Goal: Information Seeking & Learning: Understand process/instructions

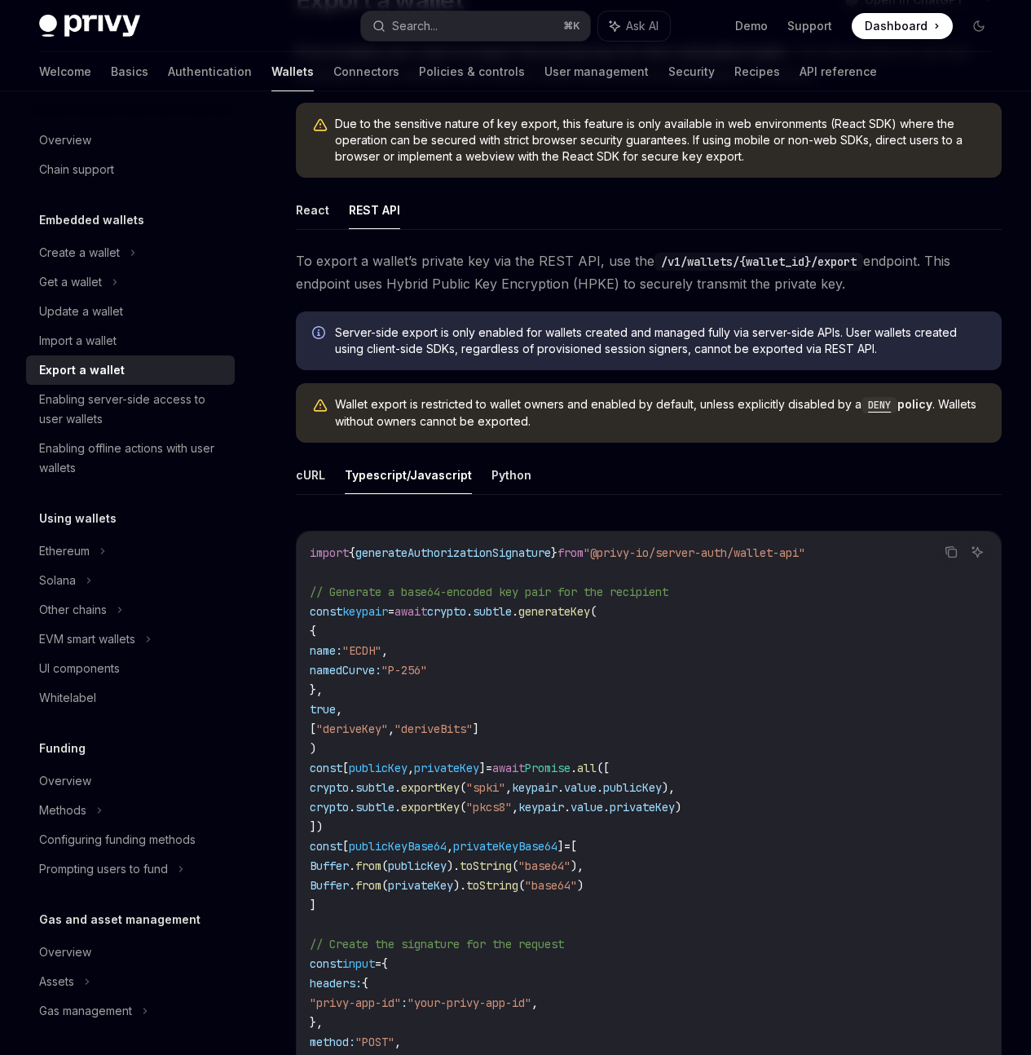
scroll to position [165, 0]
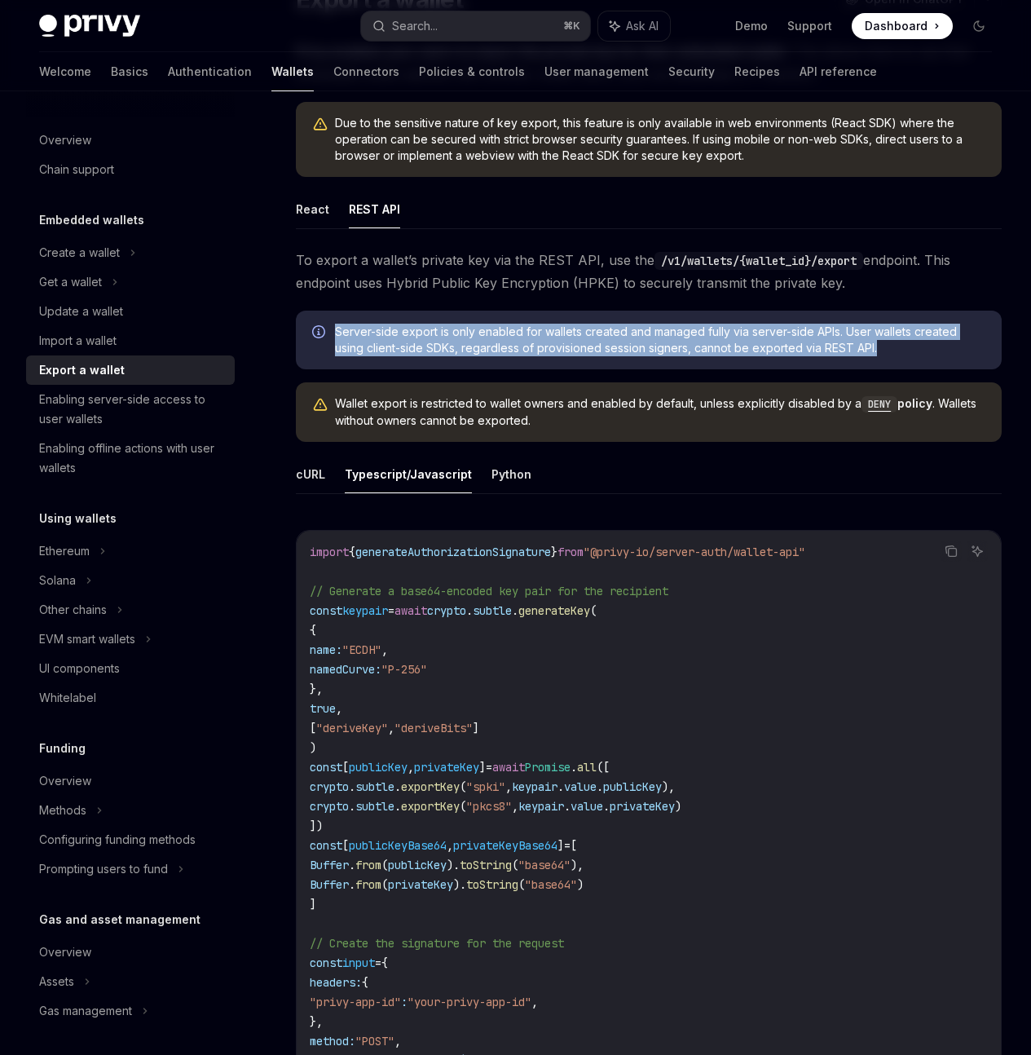
drag, startPoint x: 484, startPoint y: 484, endPoint x: 333, endPoint y: 430, distance: 161.1
click at [333, 369] on div "Server-side export is only enabled for wallets created and managed fully via se…" at bounding box center [649, 340] width 706 height 59
copy span "Server-side export is only enabled for wallets created and managed fully via se…"
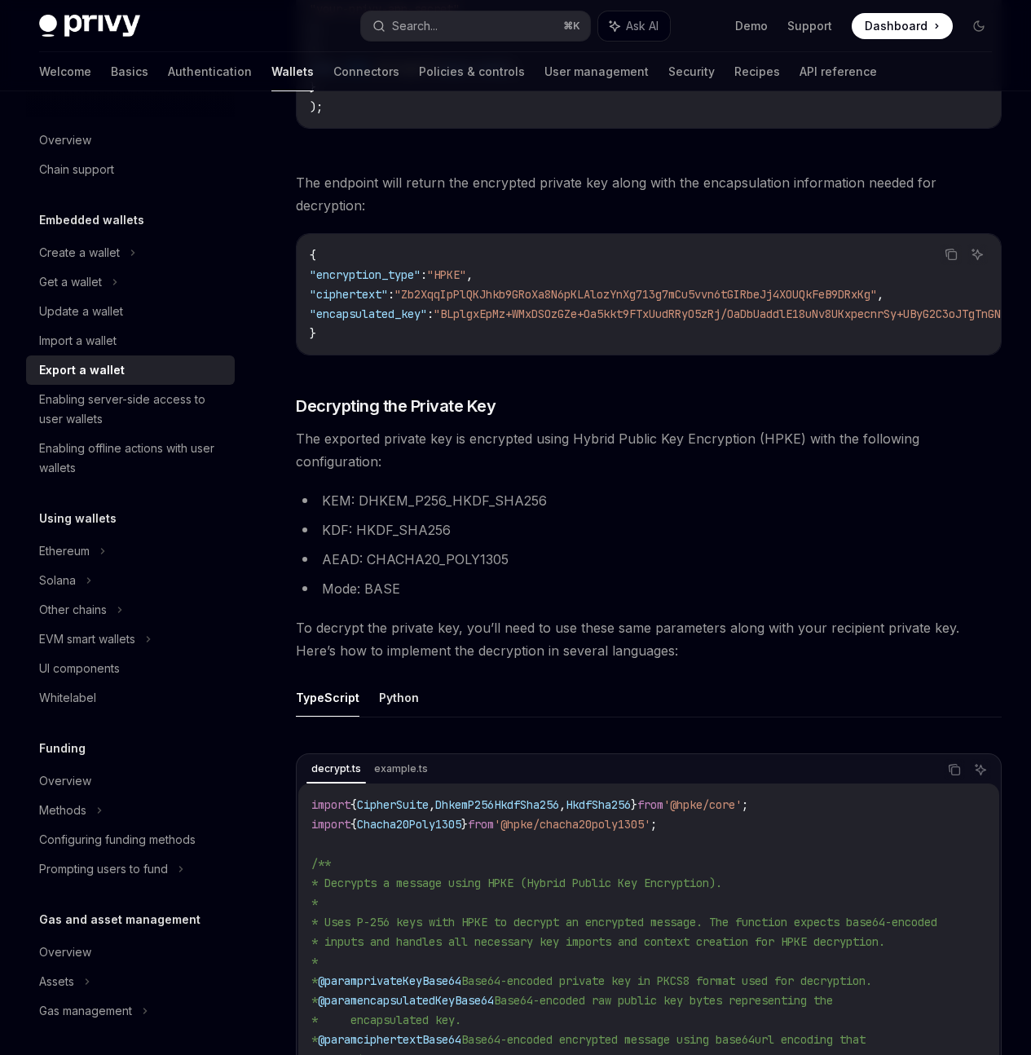
scroll to position [1680, 0]
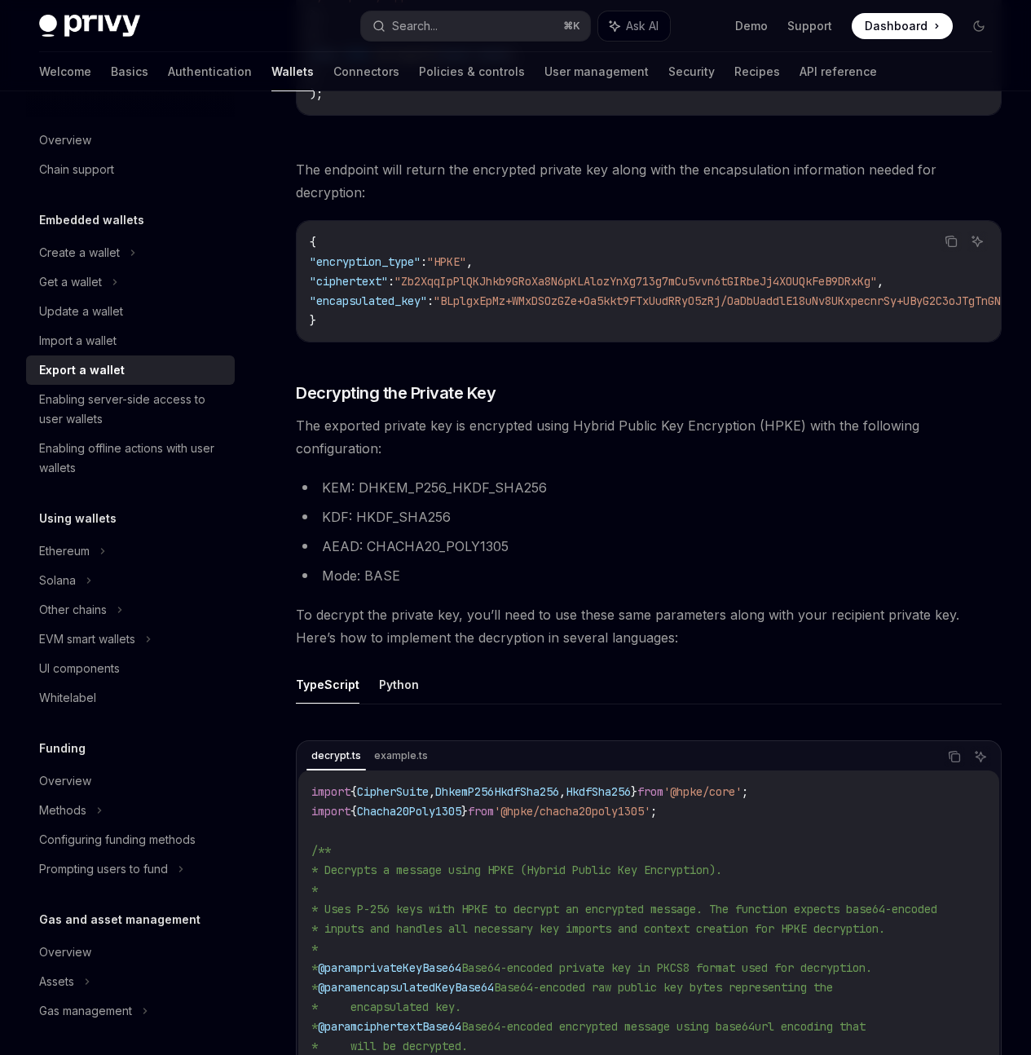
click at [119, 367] on div "Export a wallet" at bounding box center [82, 370] width 86 height 20
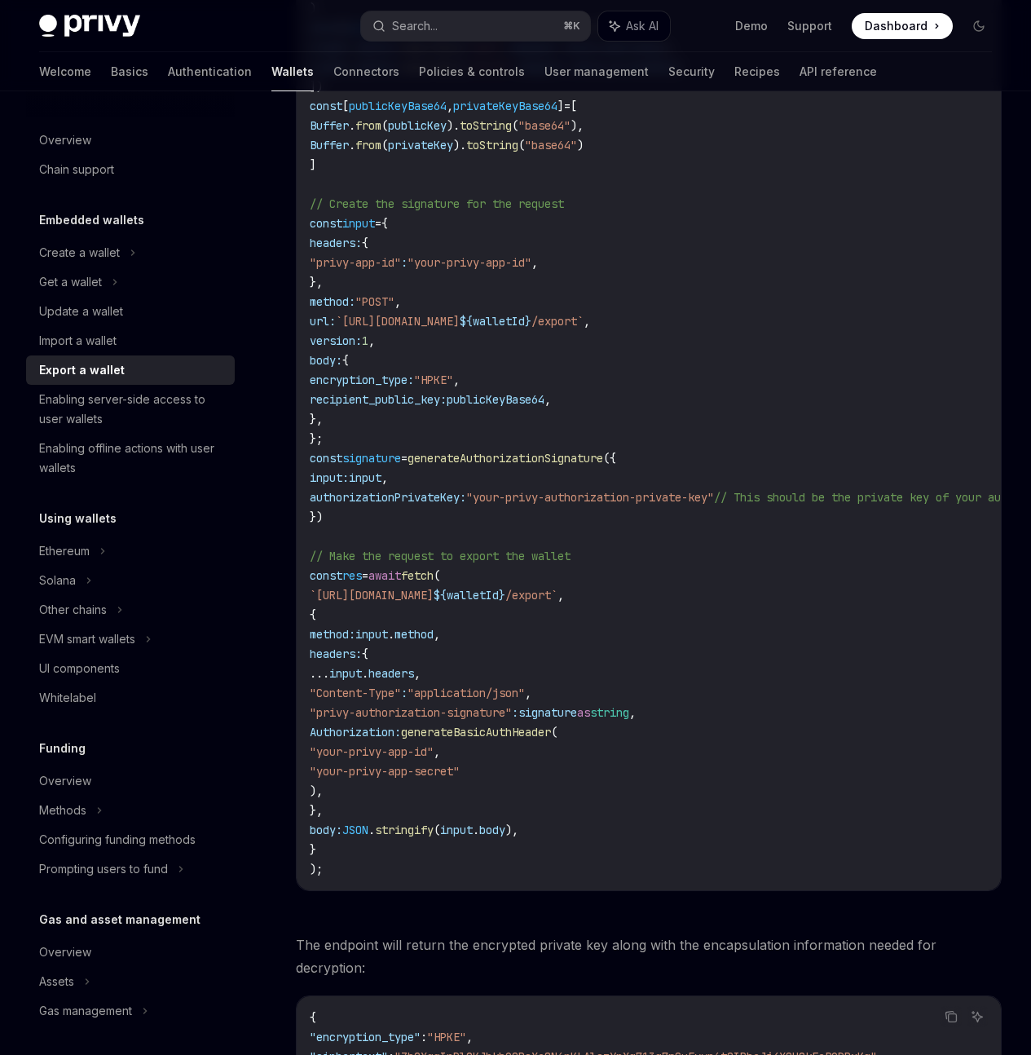
scroll to position [0, 0]
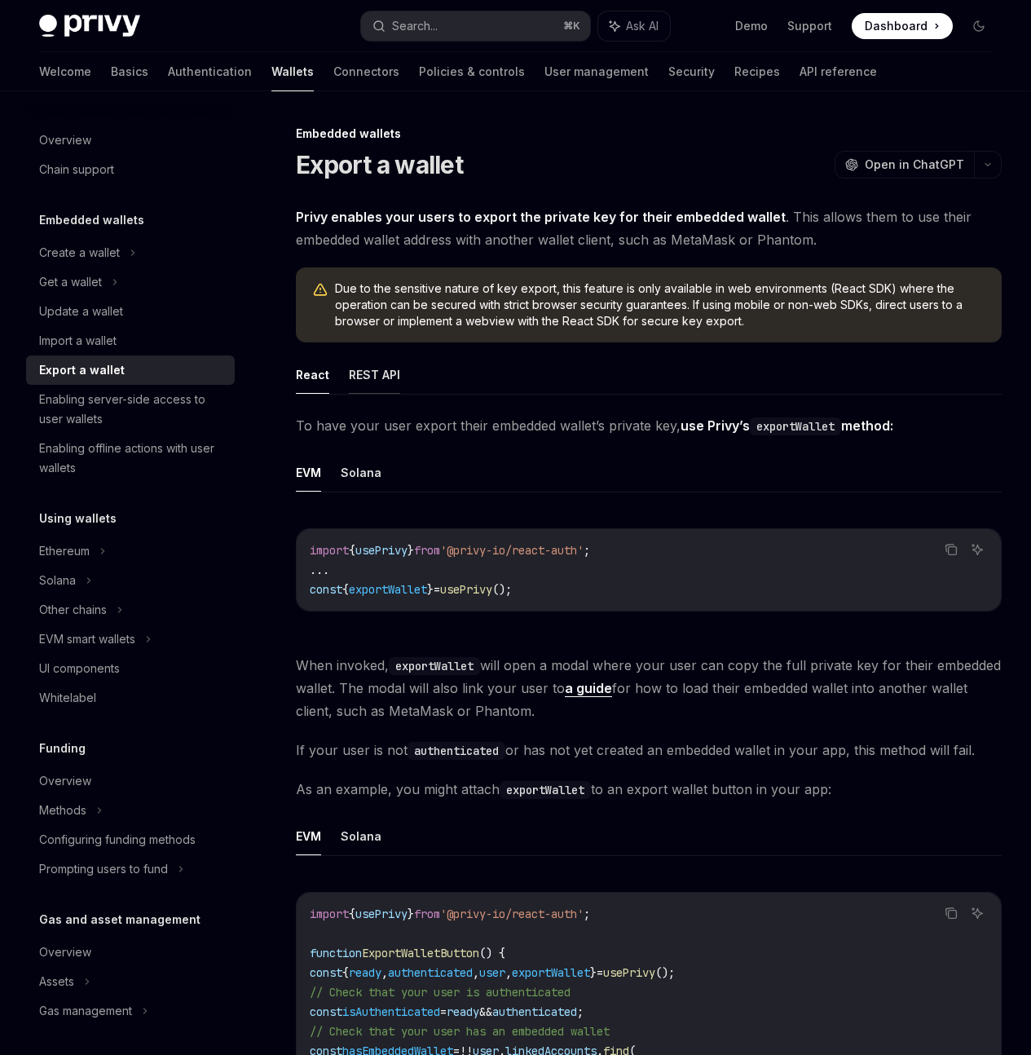
click at [357, 394] on button "REST API" at bounding box center [374, 374] width 51 height 38
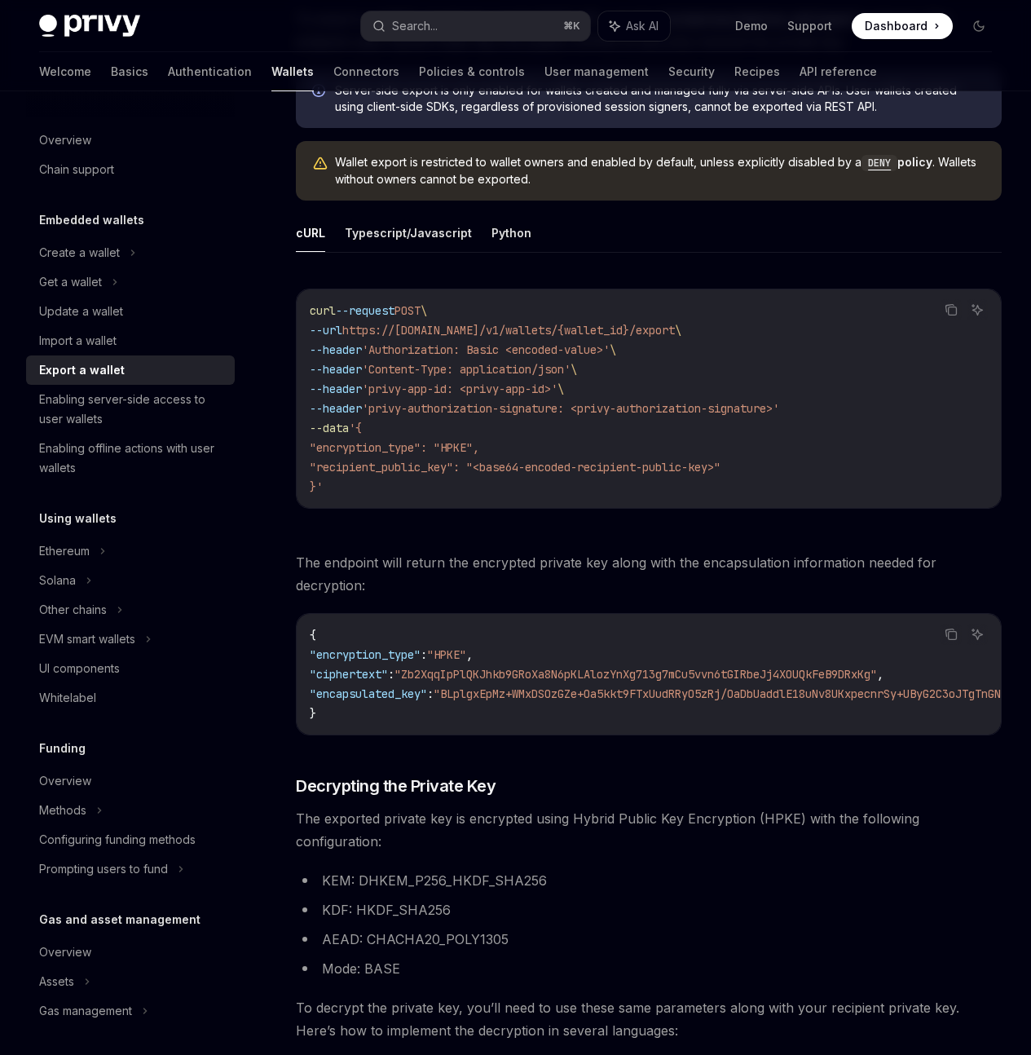
scroll to position [408, 0]
click at [401, 250] on button "Typescript/Javascript" at bounding box center [408, 231] width 127 height 38
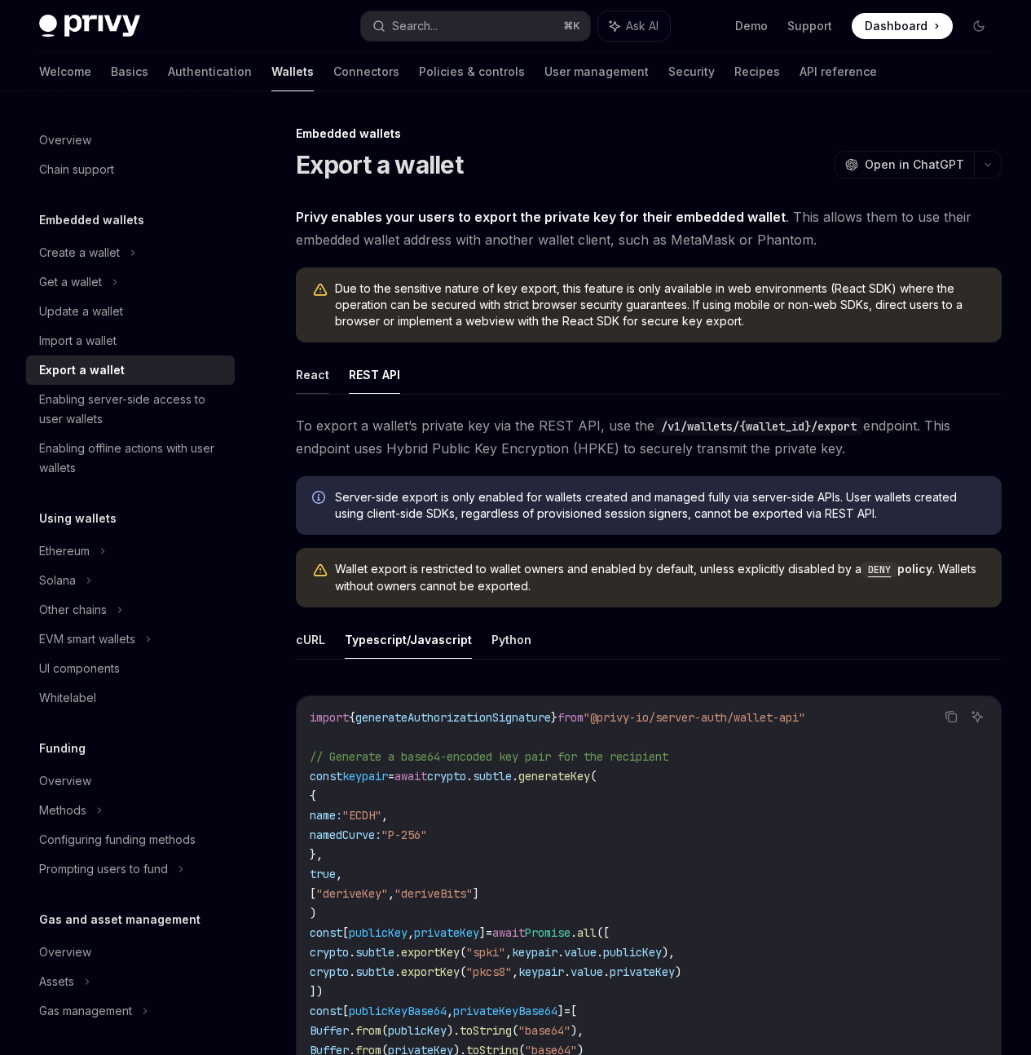
click at [313, 394] on button "React" at bounding box center [312, 374] width 33 height 38
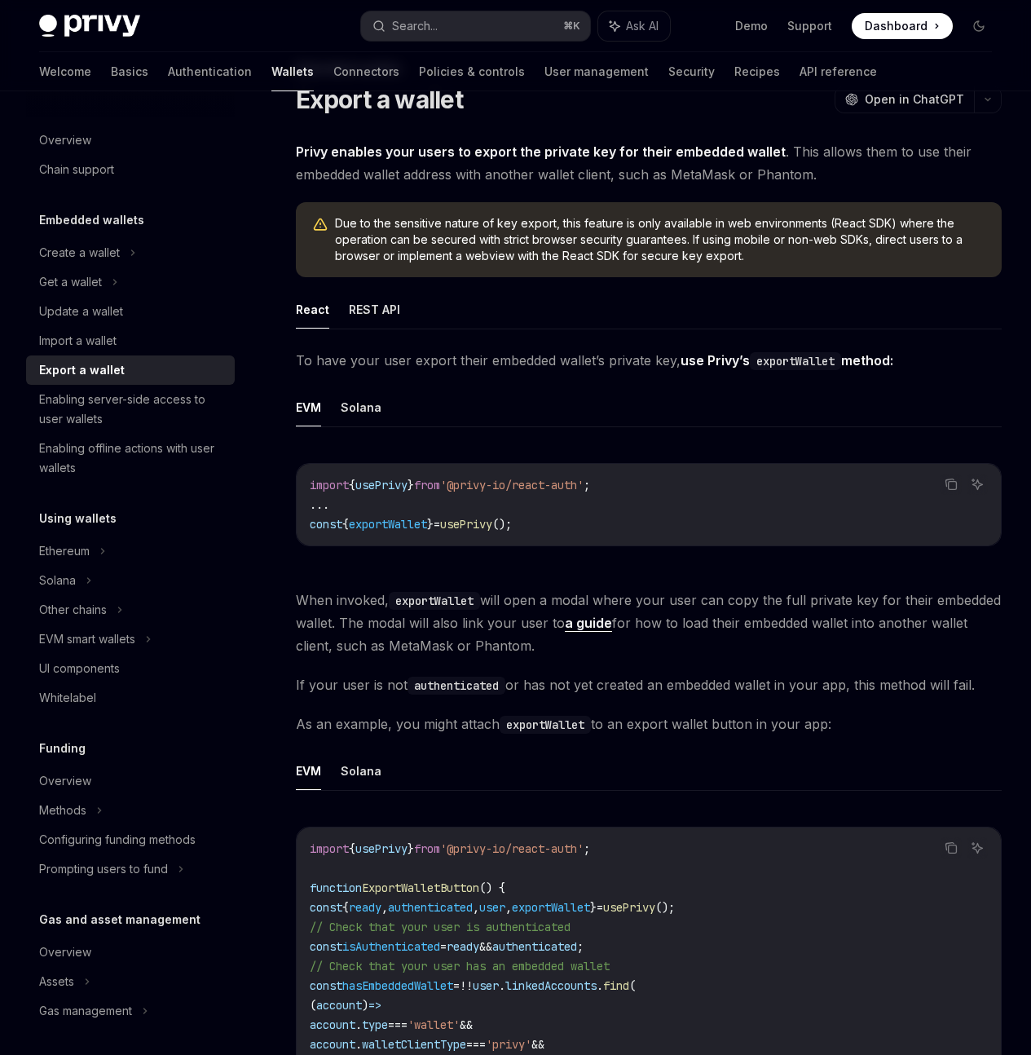
scroll to position [67, 0]
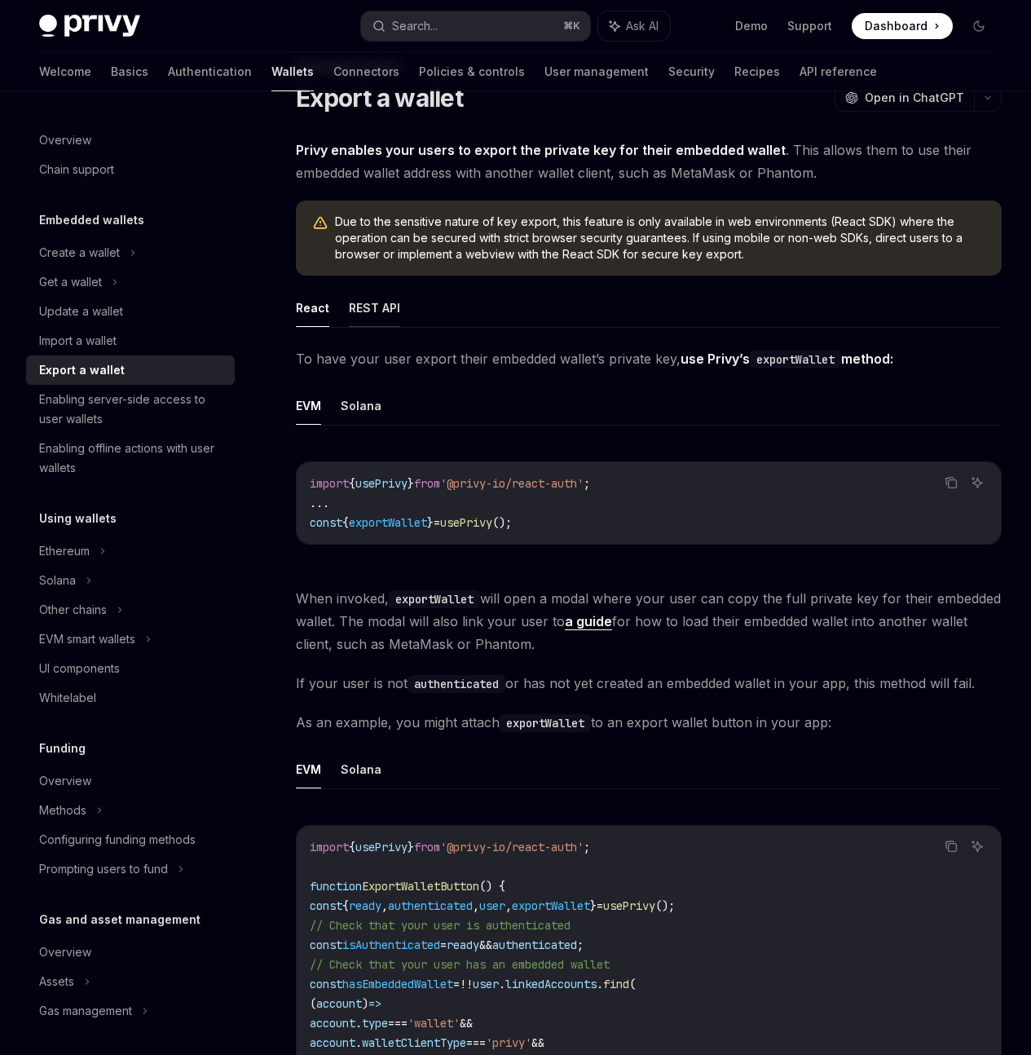
click at [368, 327] on button "REST API" at bounding box center [374, 308] width 51 height 38
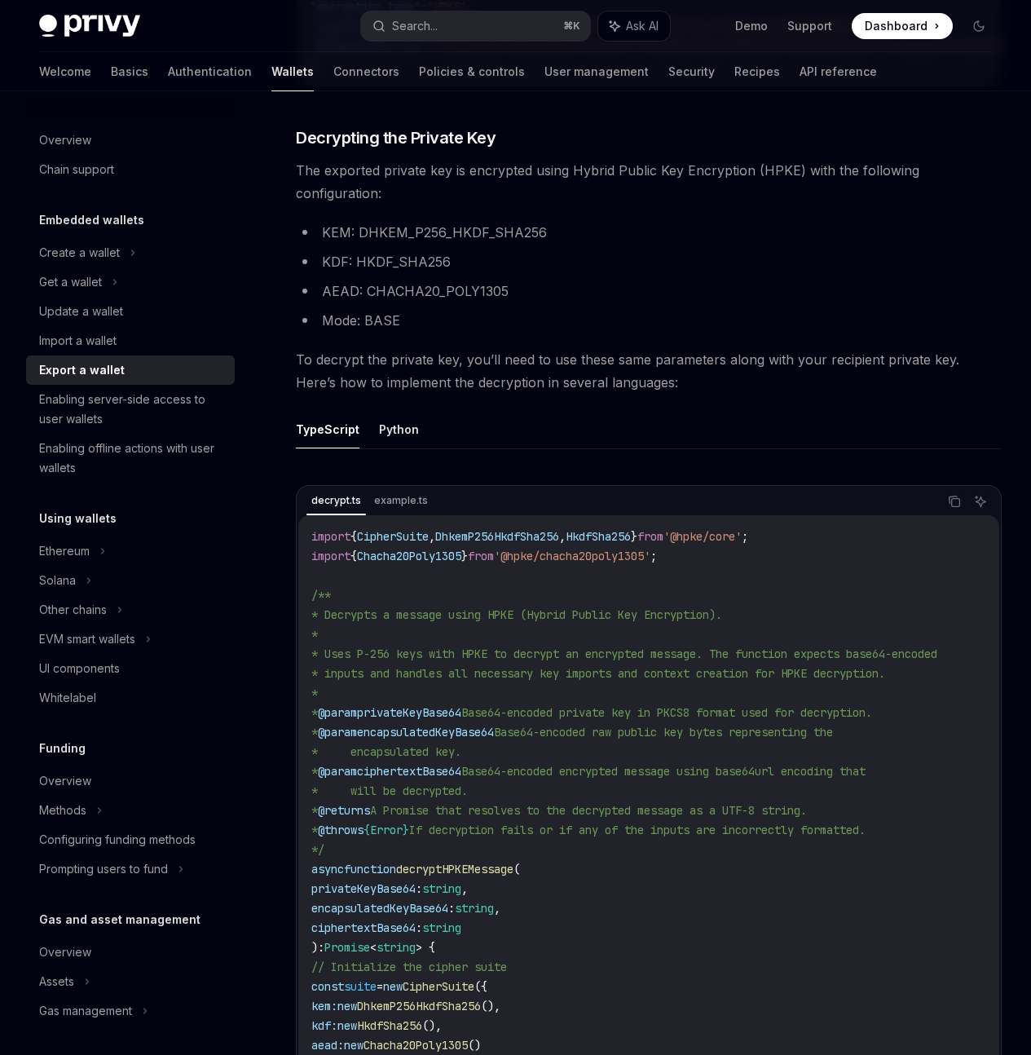
scroll to position [1057, 0]
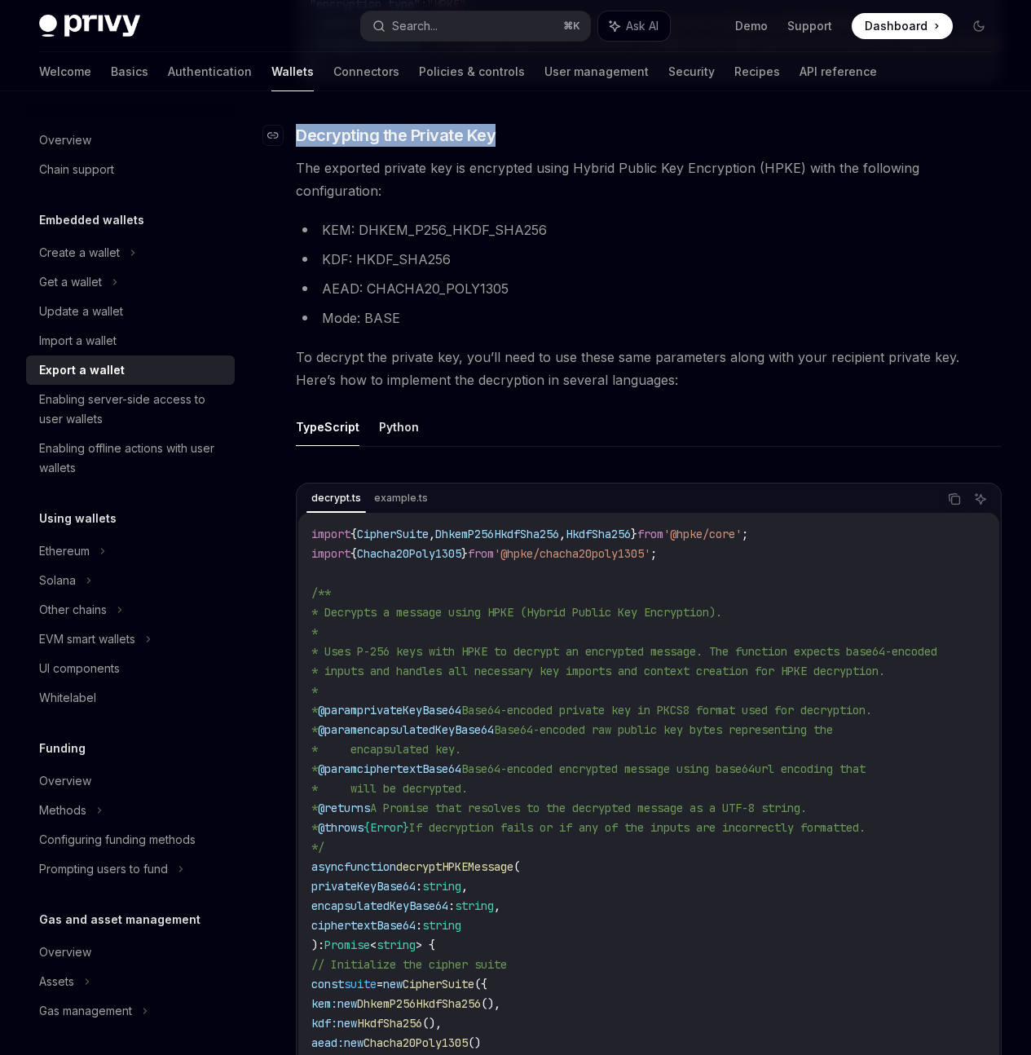
drag, startPoint x: 500, startPoint y: 298, endPoint x: 293, endPoint y: 304, distance: 207.1
click at [296, 147] on h3 "​ Decrypting the Private Key" at bounding box center [649, 135] width 706 height 23
copy h3 "​ Decrypting the Private Key"
click at [323, 202] on span "The exported private key is encrypted using Hybrid Public Key Encryption (HPKE)…" at bounding box center [649, 179] width 706 height 46
click at [353, 271] on li "KDF: HKDF_SHA256" at bounding box center [649, 259] width 706 height 23
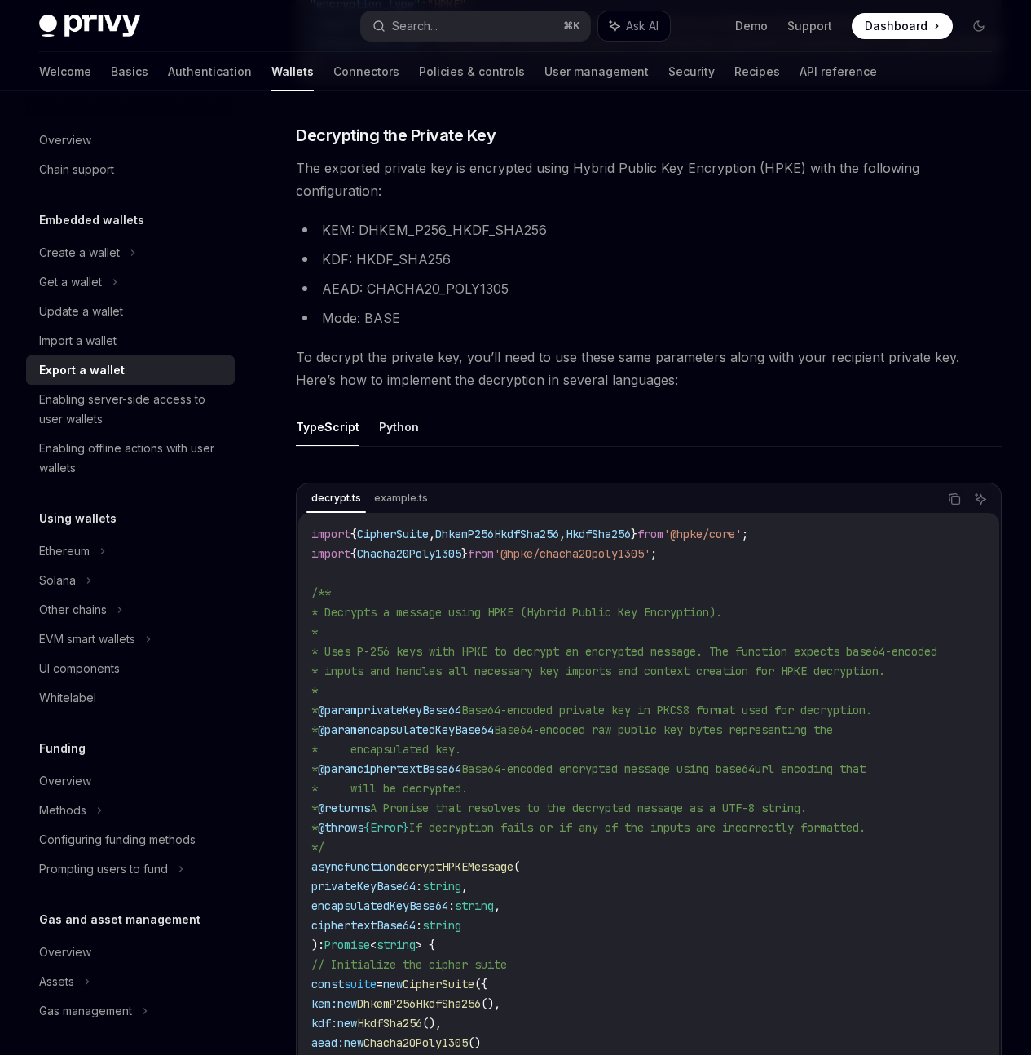
click at [503, 329] on li "Mode: BASE" at bounding box center [649, 317] width 706 height 23
drag, startPoint x: 583, startPoint y: 421, endPoint x: 654, endPoint y: 386, distance: 80.2
click at [584, 271] on li "KDF: HKDF_SHA256" at bounding box center [649, 259] width 706 height 23
click at [657, 241] on li "KEM: DHKEM_P256_HKDF_SHA256" at bounding box center [649, 229] width 706 height 23
drag, startPoint x: 771, startPoint y: 340, endPoint x: 805, endPoint y: 325, distance: 37.2
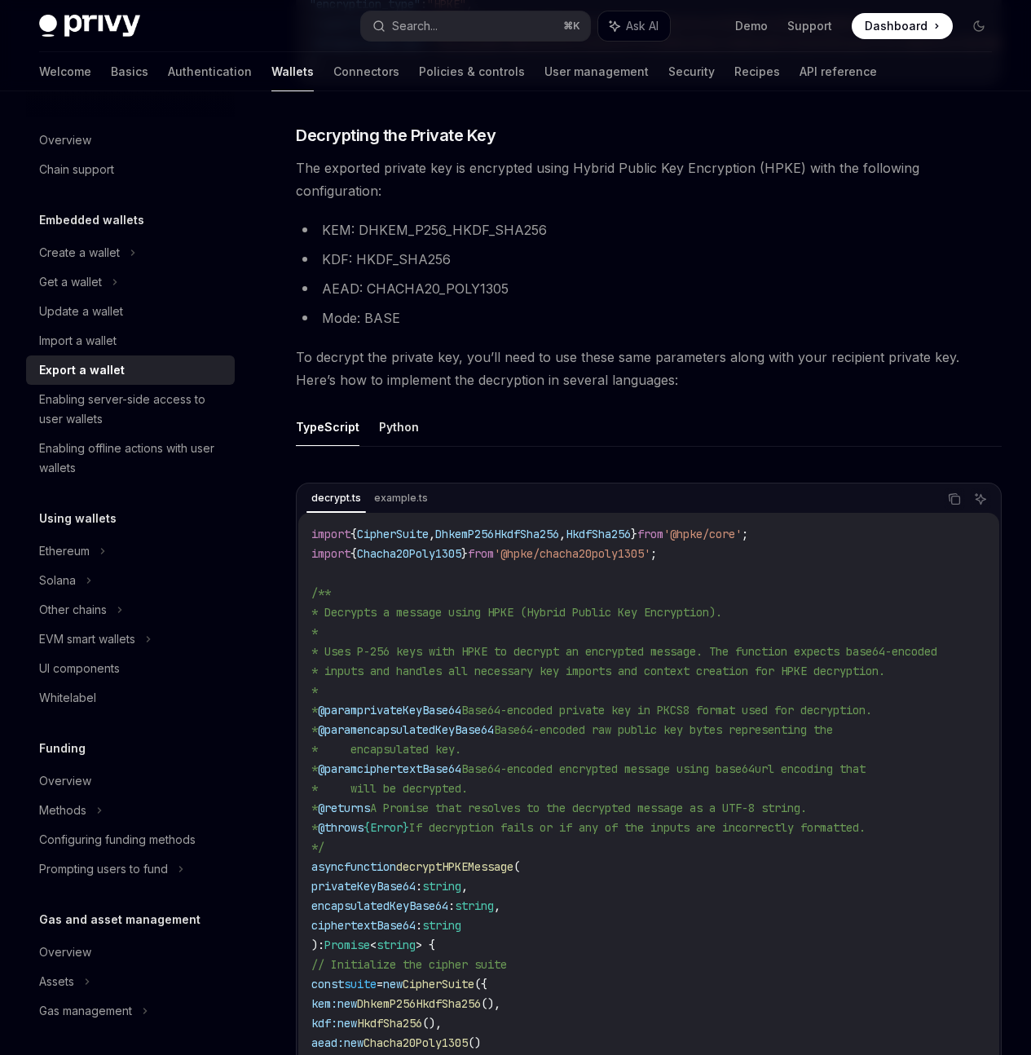
click at [0, 0] on div at bounding box center [0, 0] width 0 height 0
click at [454, 241] on li "KEM: DHKEM_P256_HKDF_SHA256" at bounding box center [649, 229] width 706 height 23
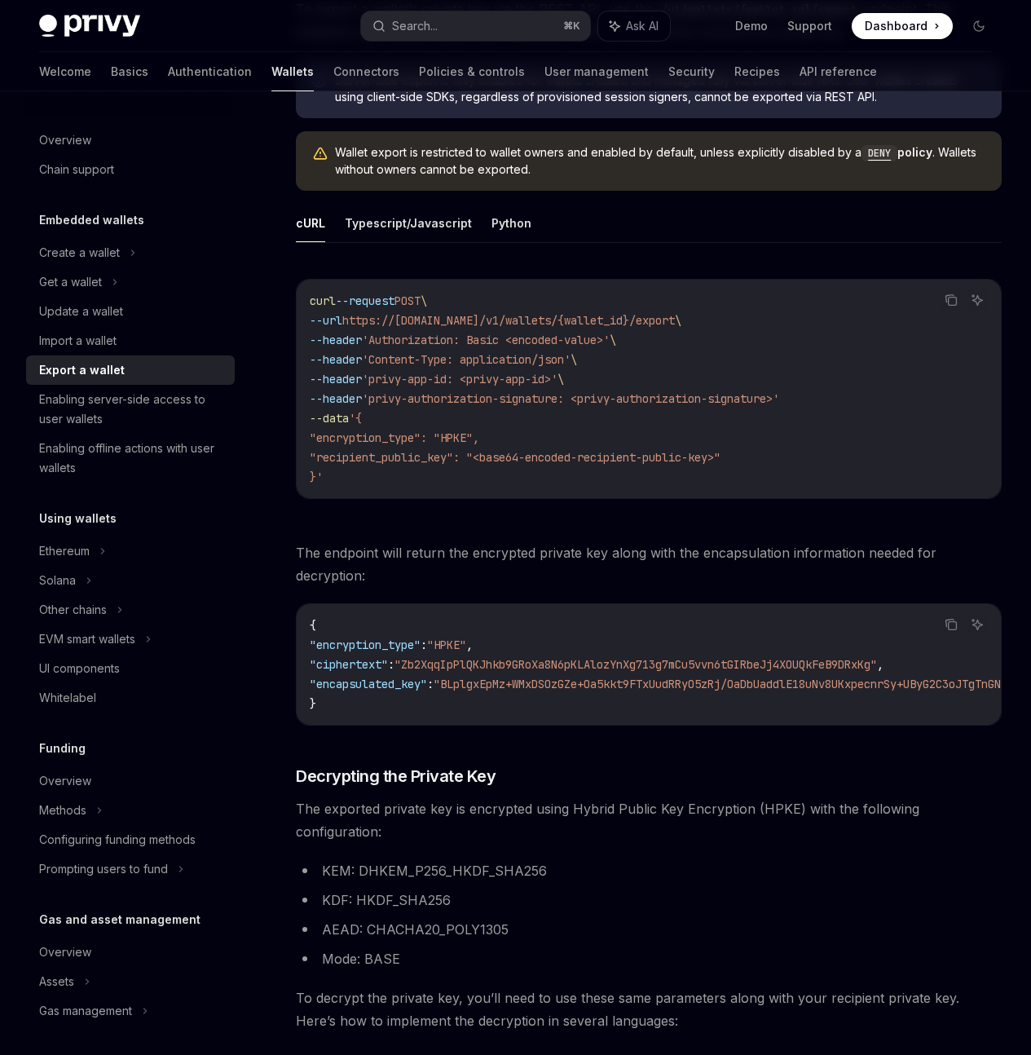
scroll to position [494, 0]
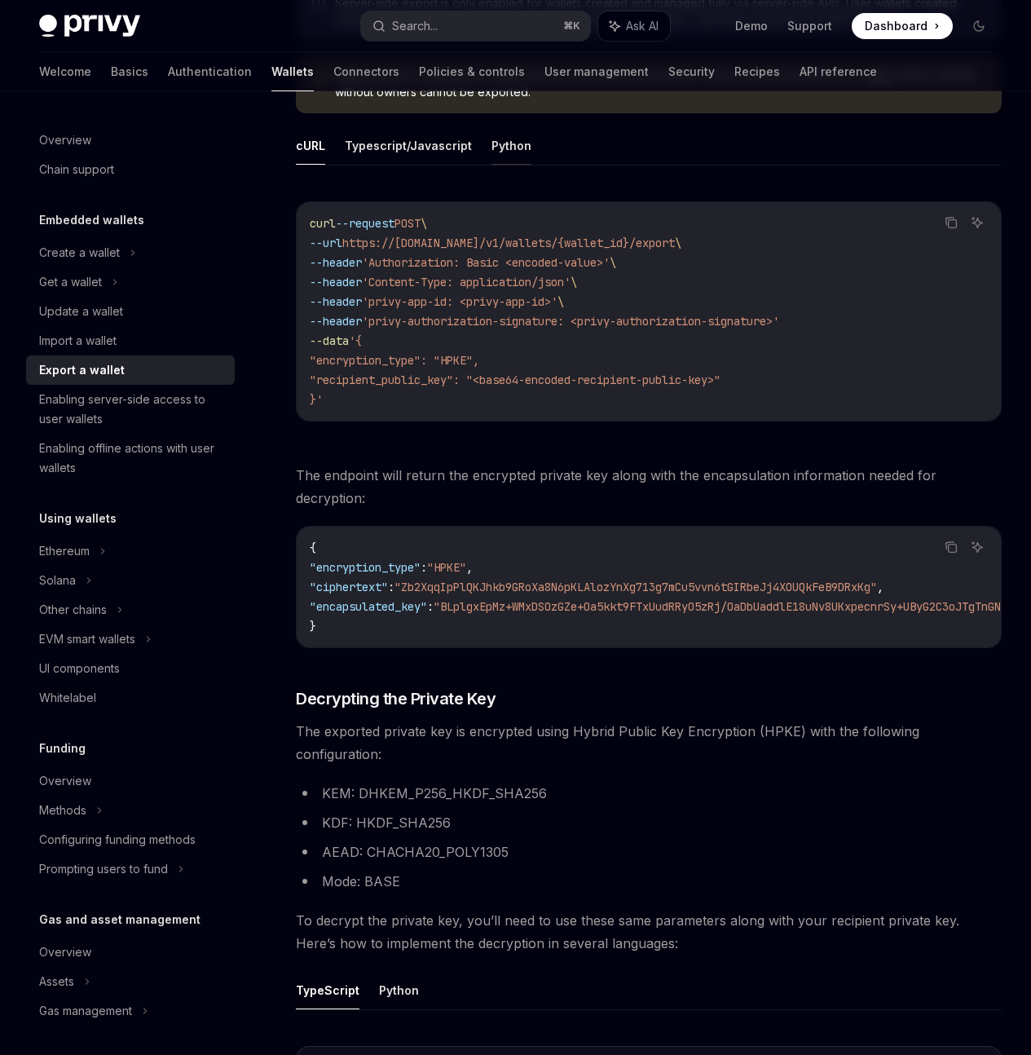
click at [507, 165] on button "Python" at bounding box center [511, 145] width 40 height 38
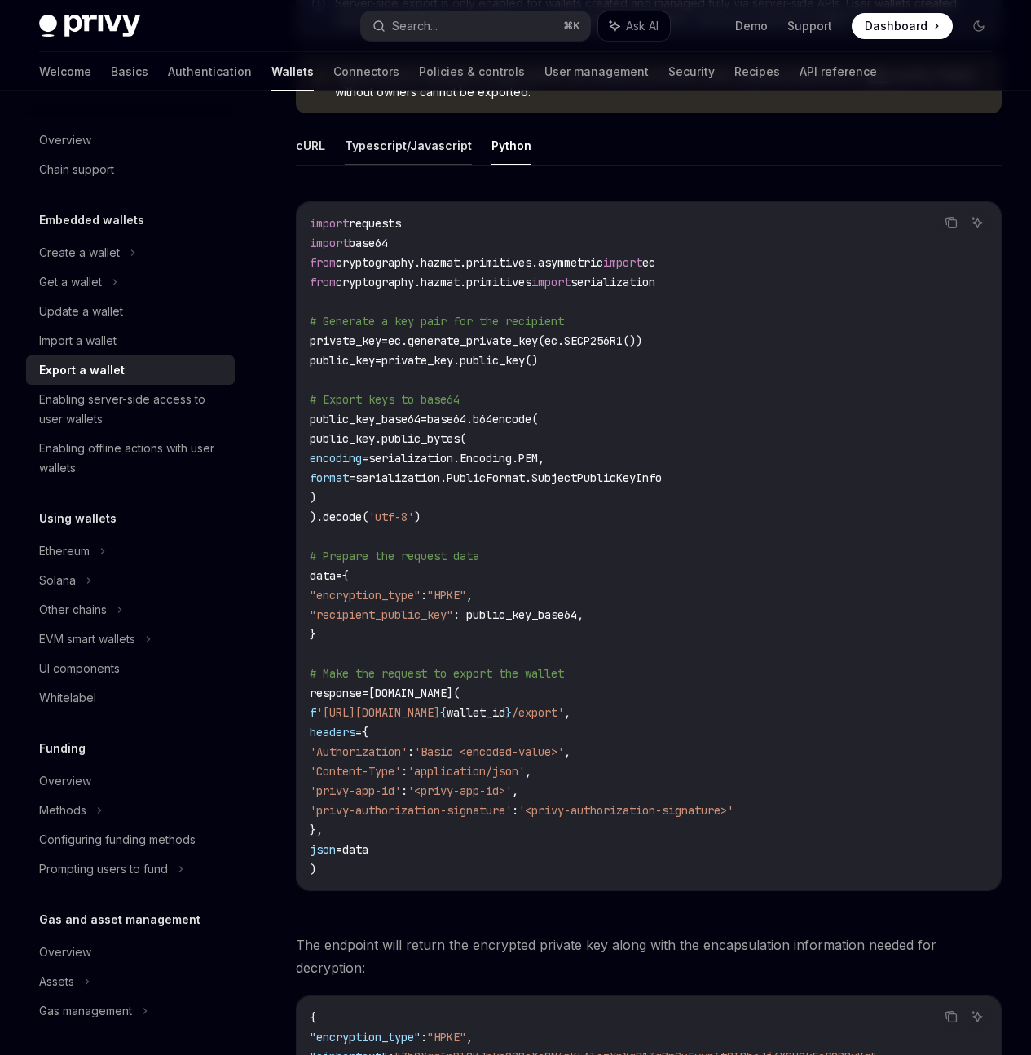
click at [408, 165] on button "Typescript/Javascript" at bounding box center [408, 145] width 127 height 38
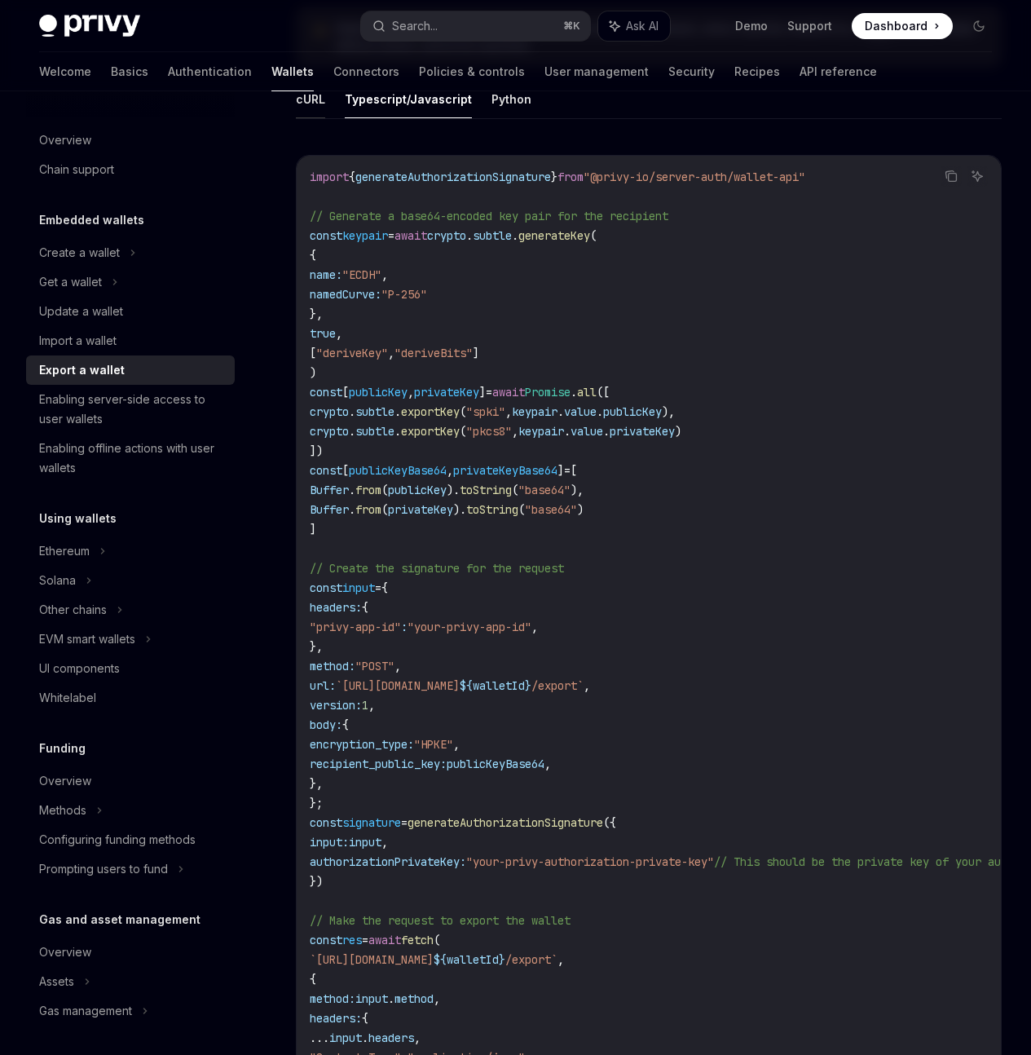
click at [299, 118] on button "cURL" at bounding box center [310, 99] width 29 height 38
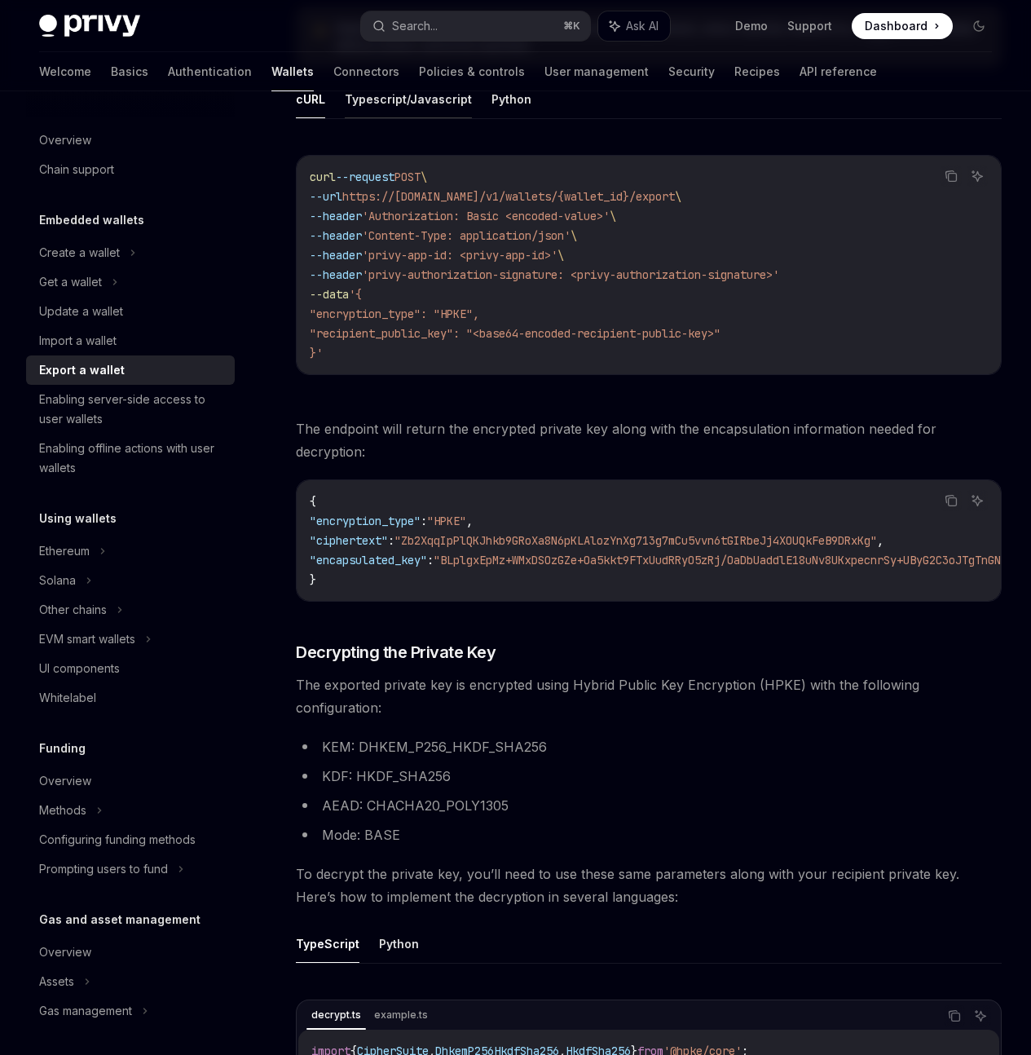
click at [355, 118] on button "Typescript/Javascript" at bounding box center [408, 99] width 127 height 38
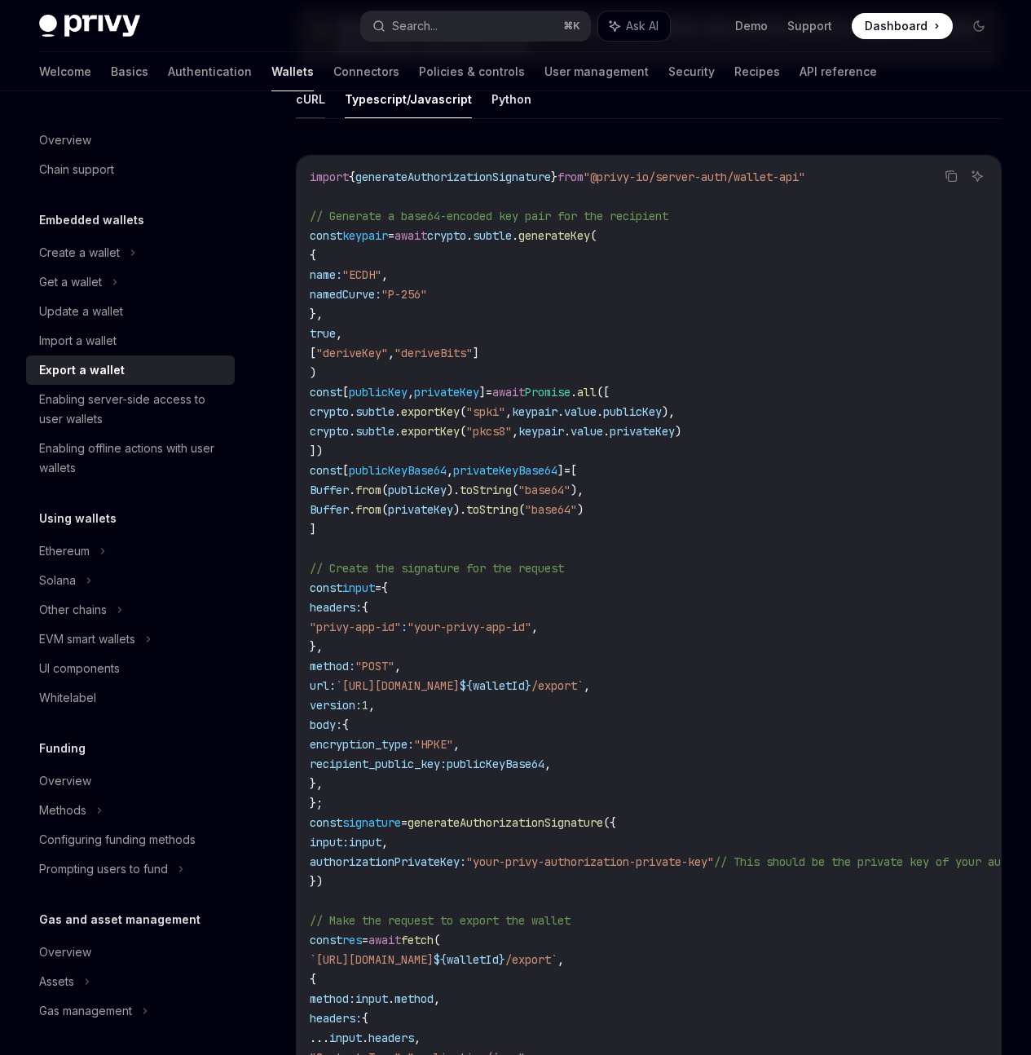
click at [309, 118] on button "cURL" at bounding box center [310, 99] width 29 height 38
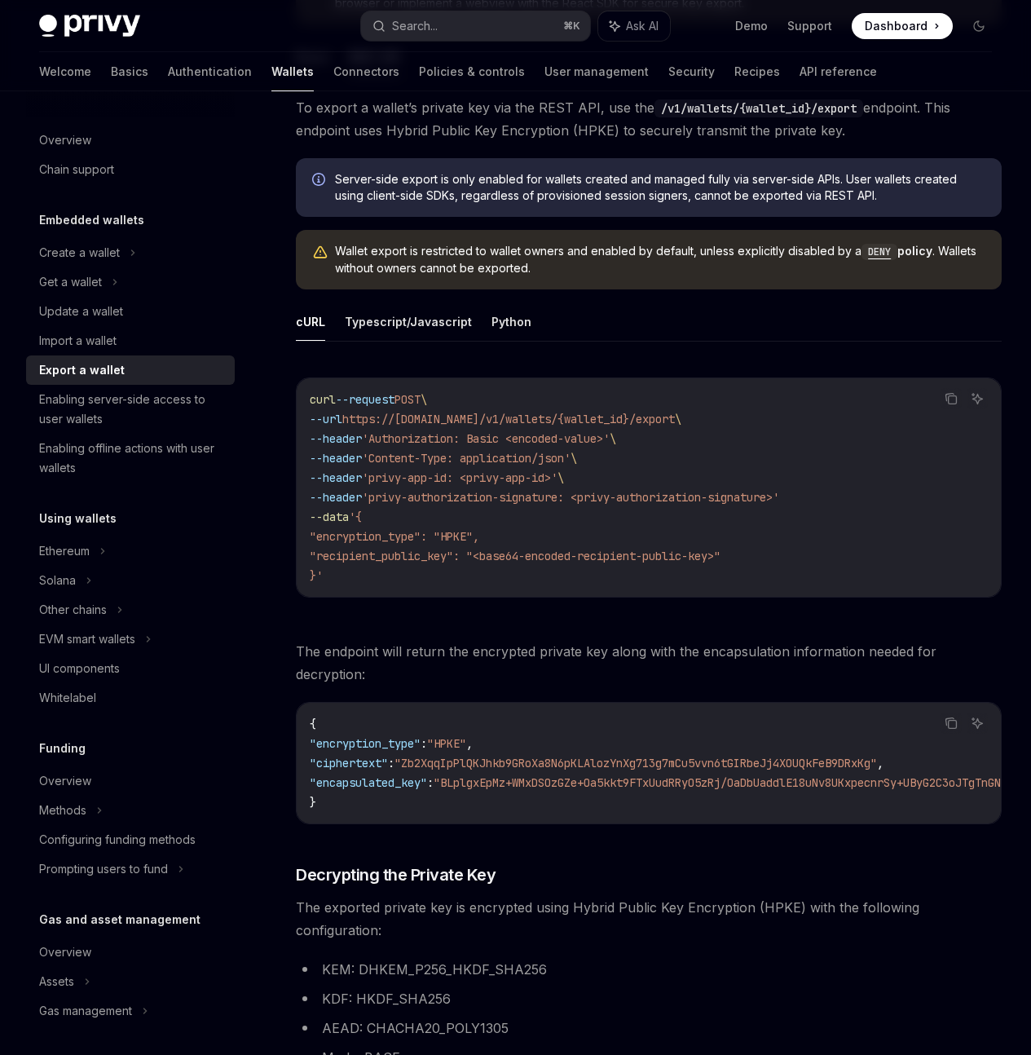
scroll to position [317, 0]
click at [0, 0] on div at bounding box center [0, 0] width 0 height 0
click at [392, 277] on span "Wallet export is restricted to wallet owners and enabled by default, unless exp…" at bounding box center [660, 260] width 650 height 33
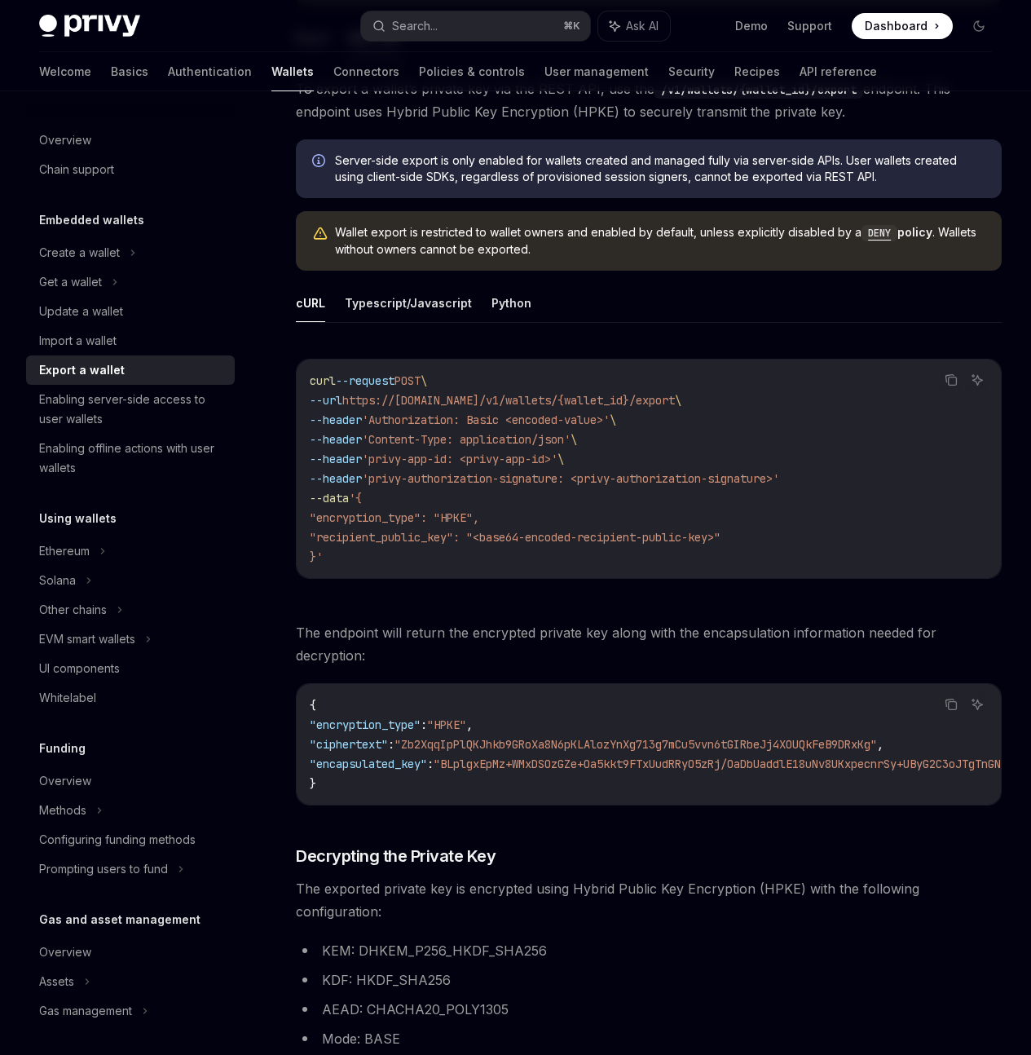
scroll to position [368, 0]
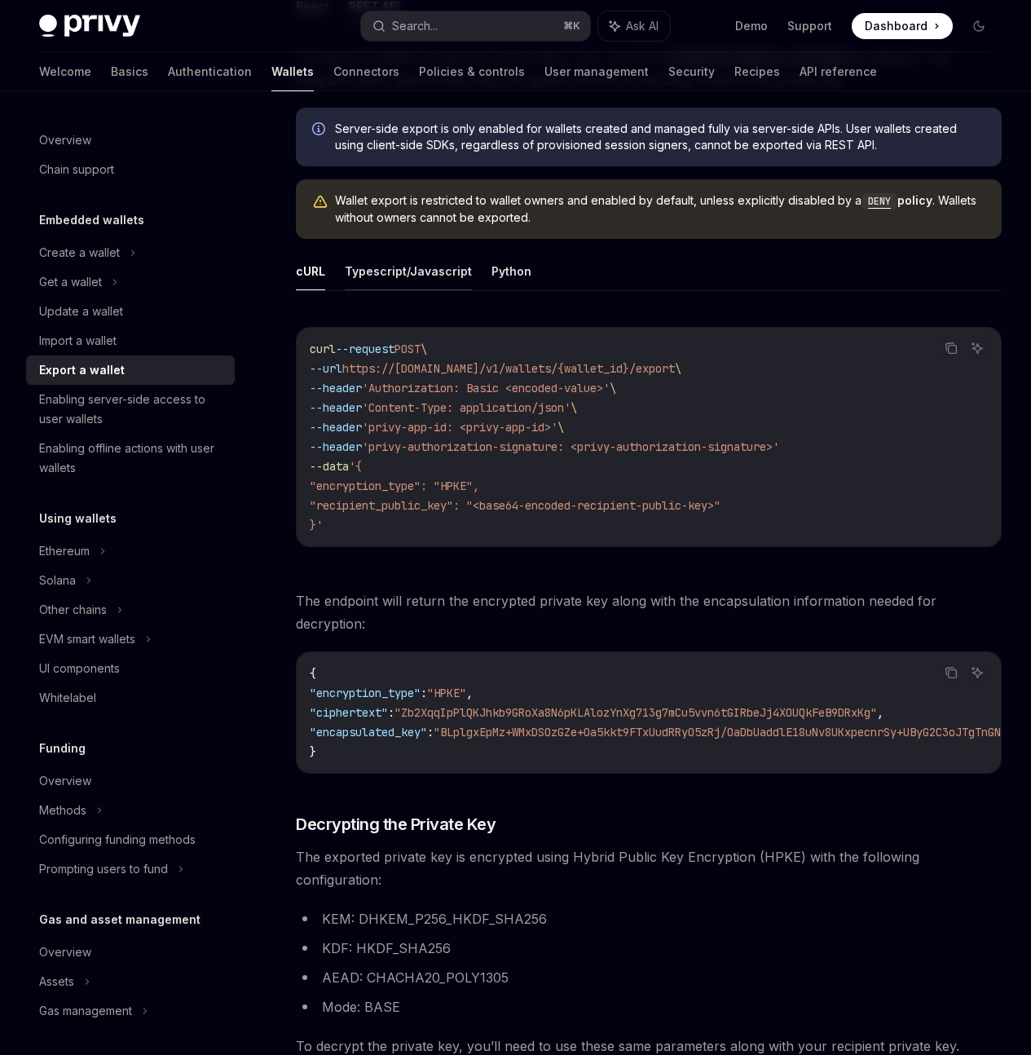
click at [418, 290] on button "Typescript/Javascript" at bounding box center [408, 271] width 127 height 38
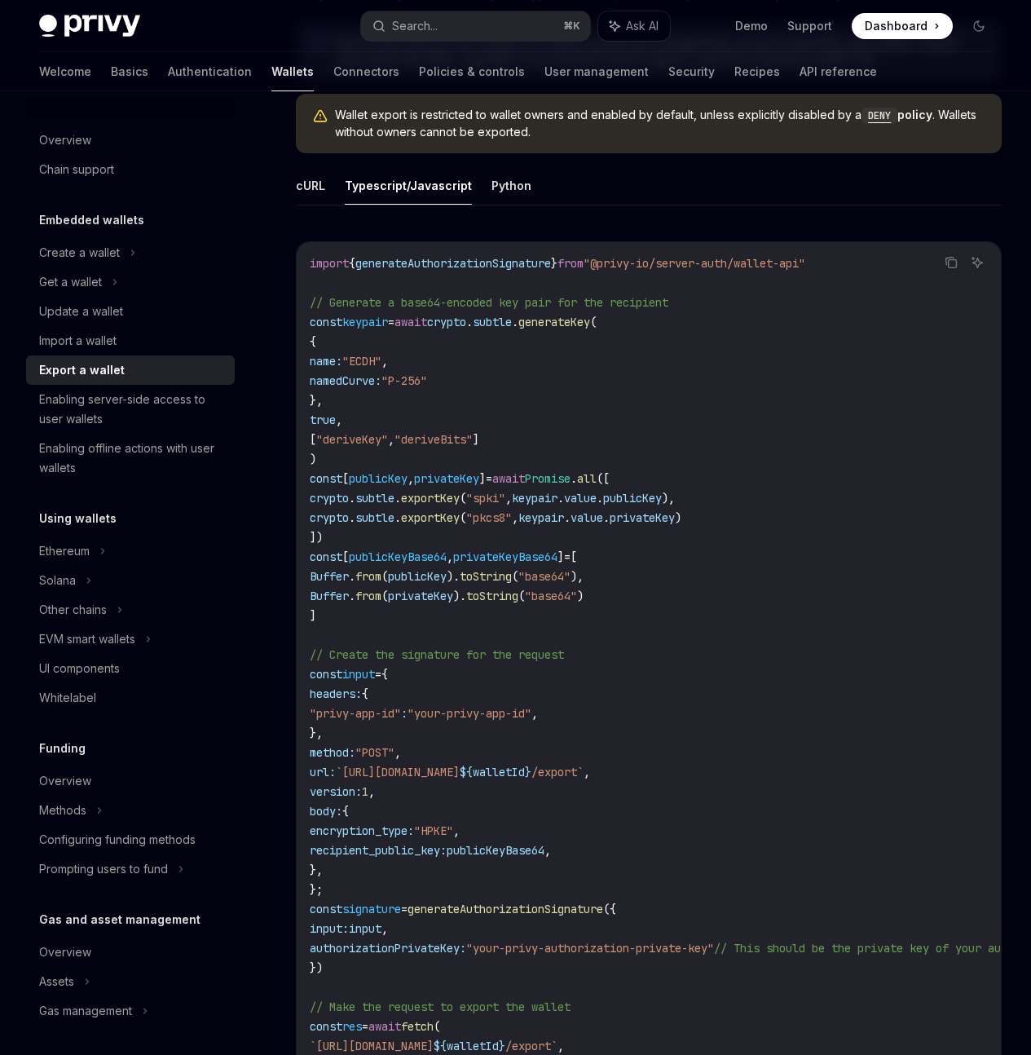
drag, startPoint x: 629, startPoint y: 410, endPoint x: 126, endPoint y: 363, distance: 505.1
drag, startPoint x: 538, startPoint y: 451, endPoint x: 442, endPoint y: 412, distance: 103.5
click at [534, 310] on span "// Generate a base64-encoded key pair for the recipient" at bounding box center [489, 302] width 359 height 15
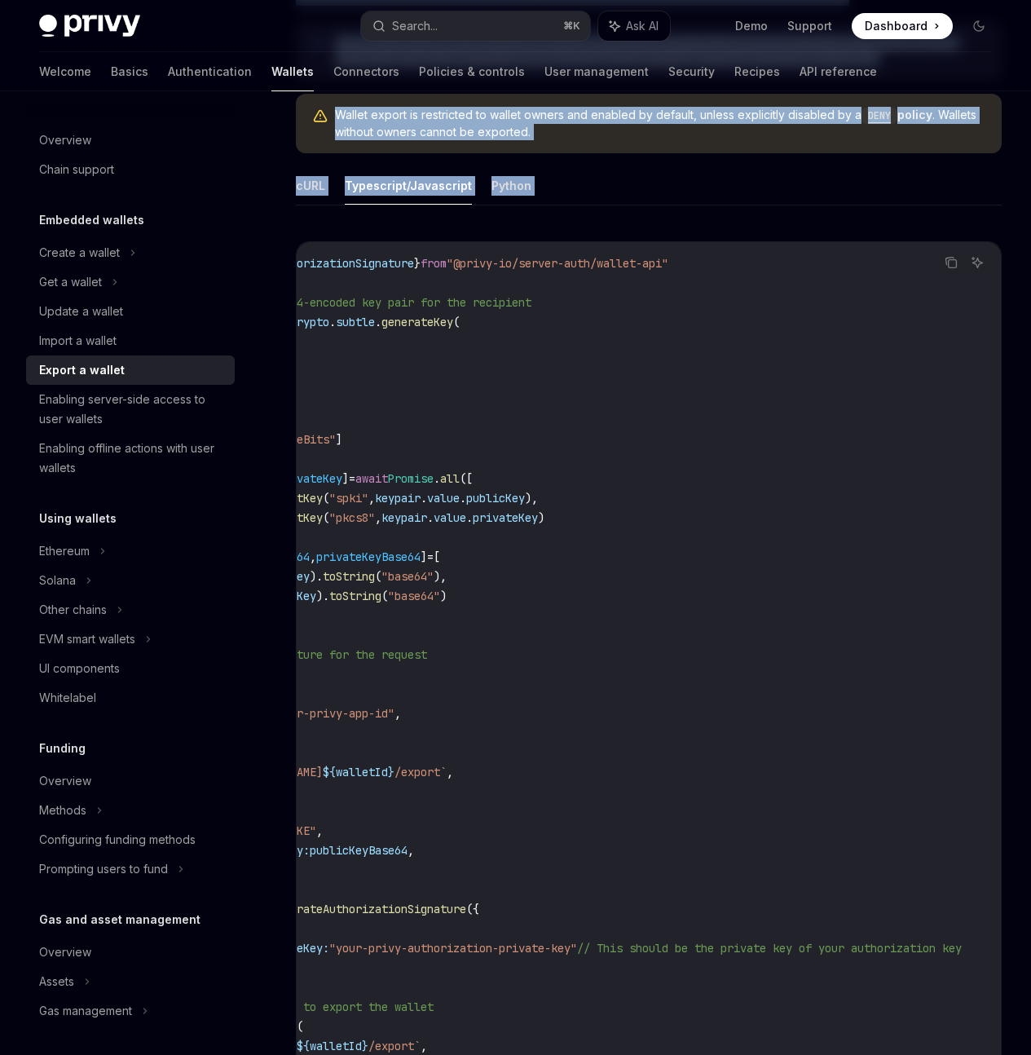
scroll to position [0, 491]
drag, startPoint x: 309, startPoint y: 419, endPoint x: 370, endPoint y: 412, distance: 61.5
click at [370, 412] on code "import { generateAuthorizationSignature } from "@privy-io/server-auth/wallet-ap…" at bounding box center [587, 791] width 828 height 1076
copy span "import { generateAuthorizationSignature } from "@privy-io/server-auth/wallet-ap…"
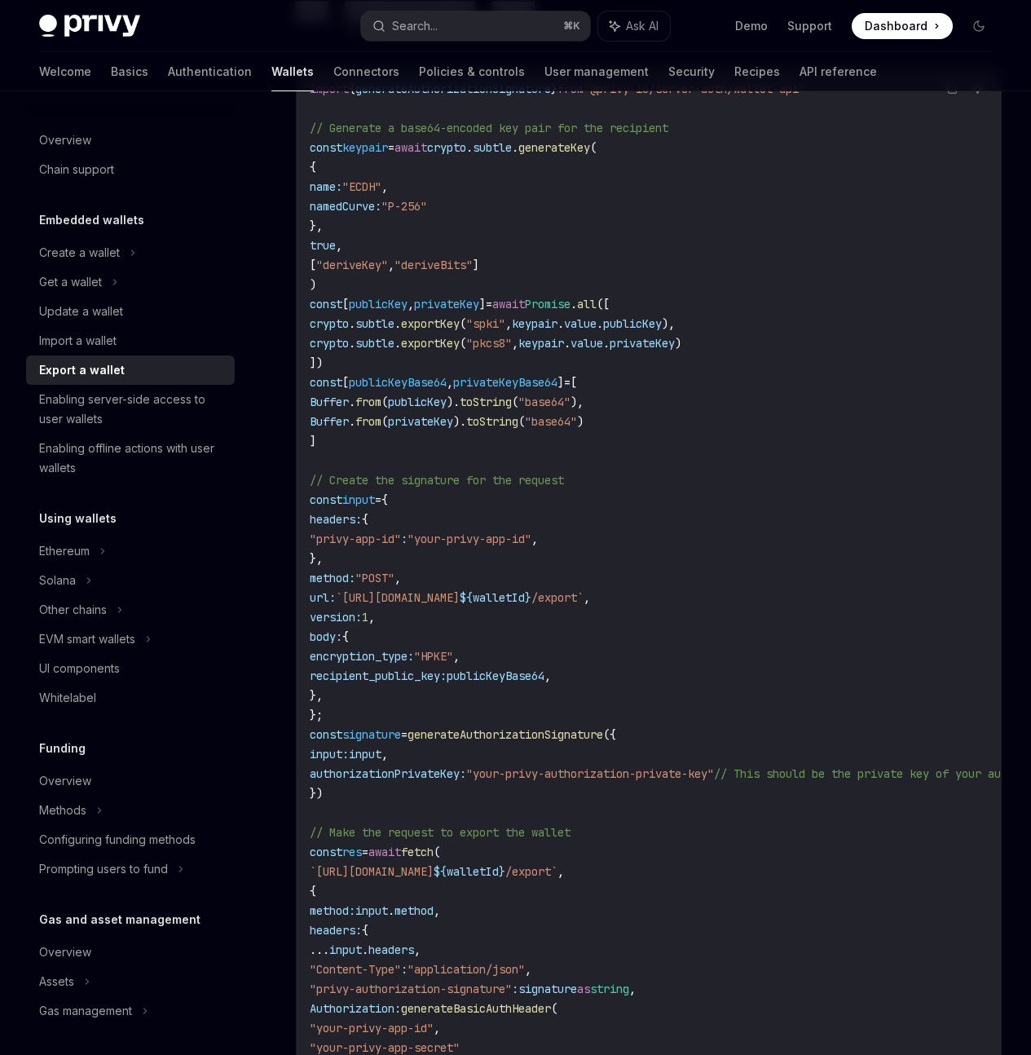
scroll to position [671, 0]
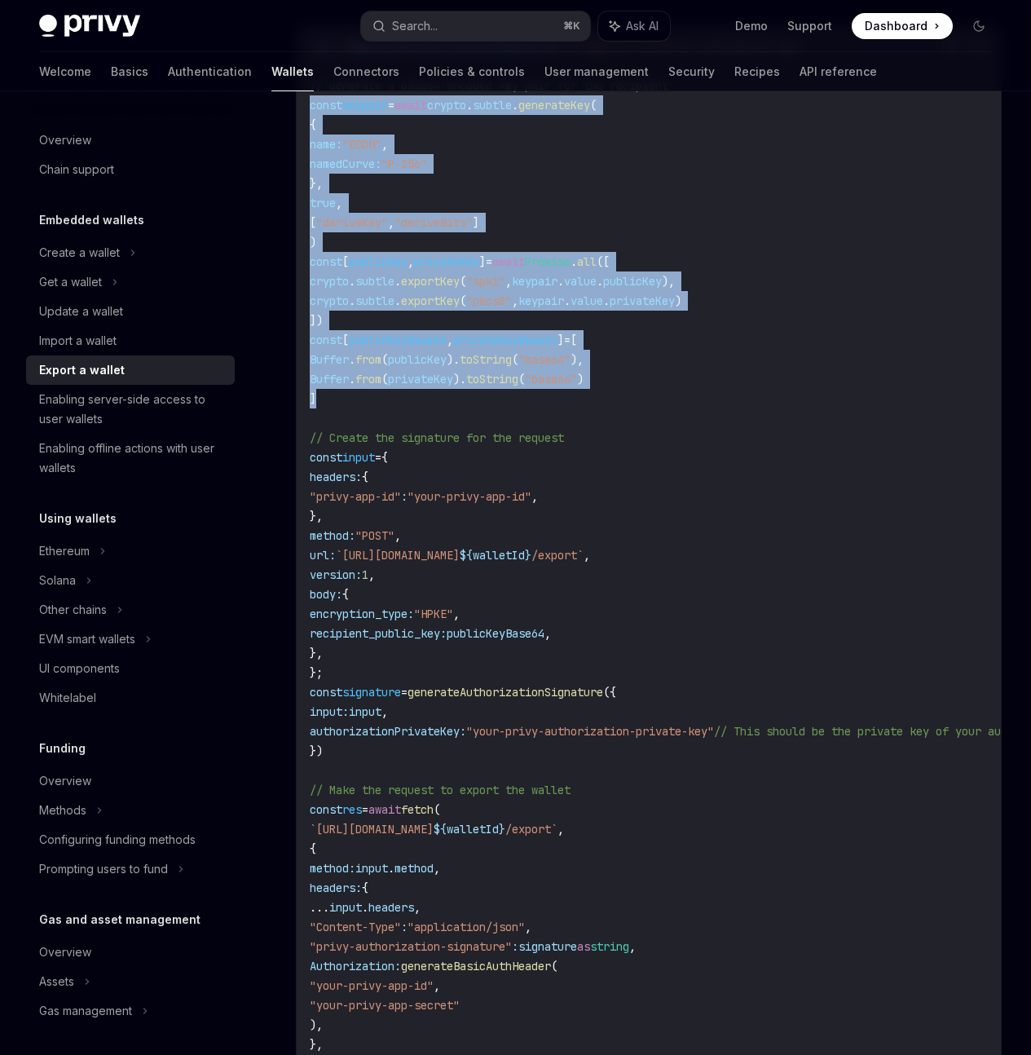
drag, startPoint x: 325, startPoint y: 548, endPoint x: 284, endPoint y: 260, distance: 290.6
copy code "const keypair = await crypto . subtle . generateKey ( { name: "ECDH" , namedCur…"
click at [373, 112] on span "keypair" at bounding box center [365, 105] width 46 height 15
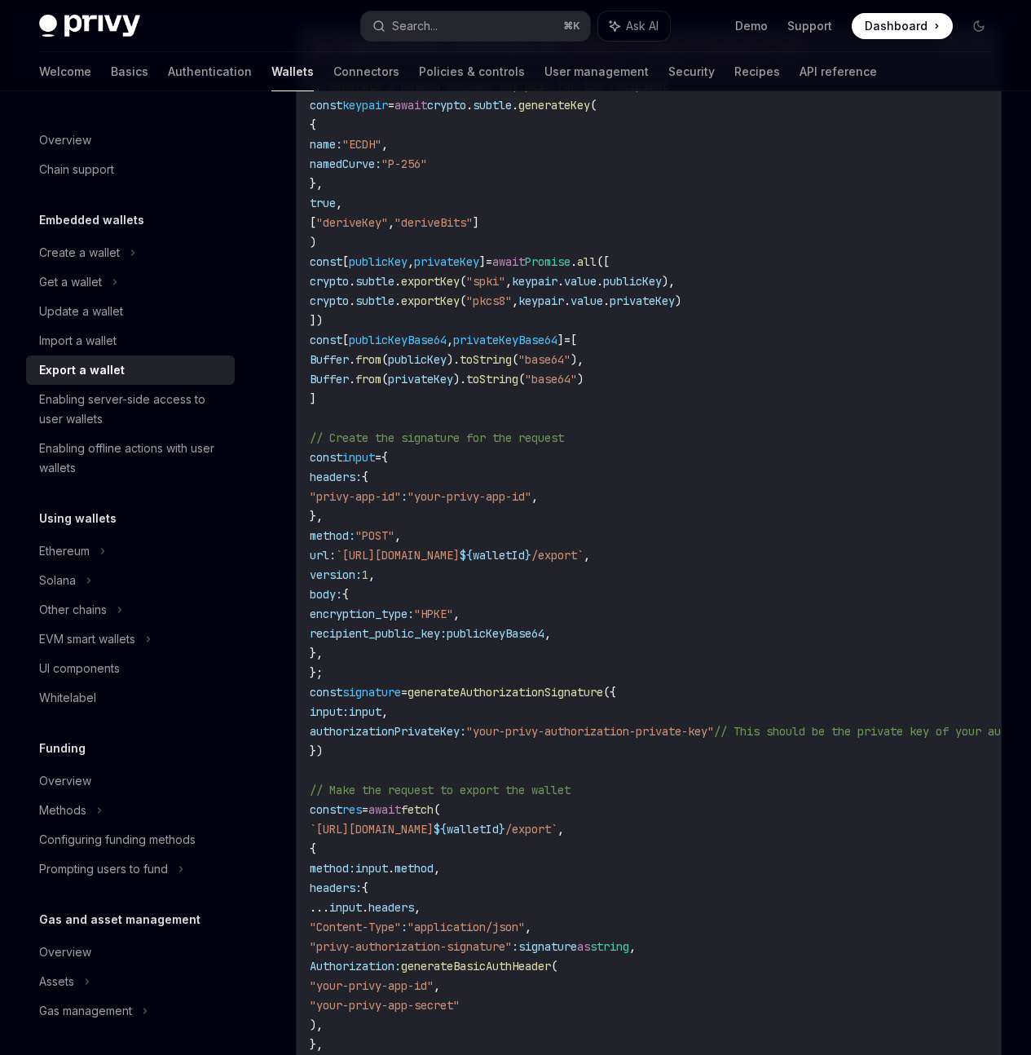
click at [373, 112] on span "keypair" at bounding box center [365, 105] width 46 height 15
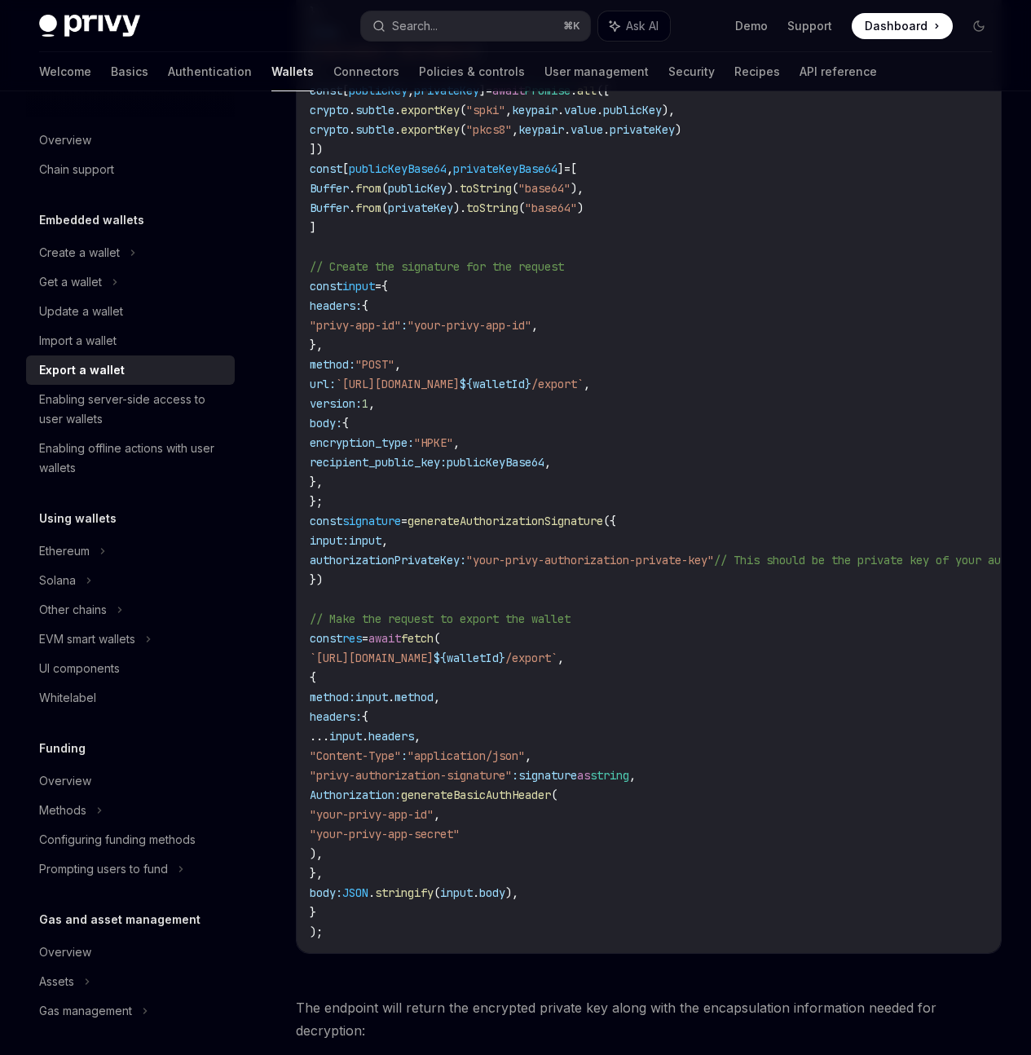
scroll to position [858, 0]
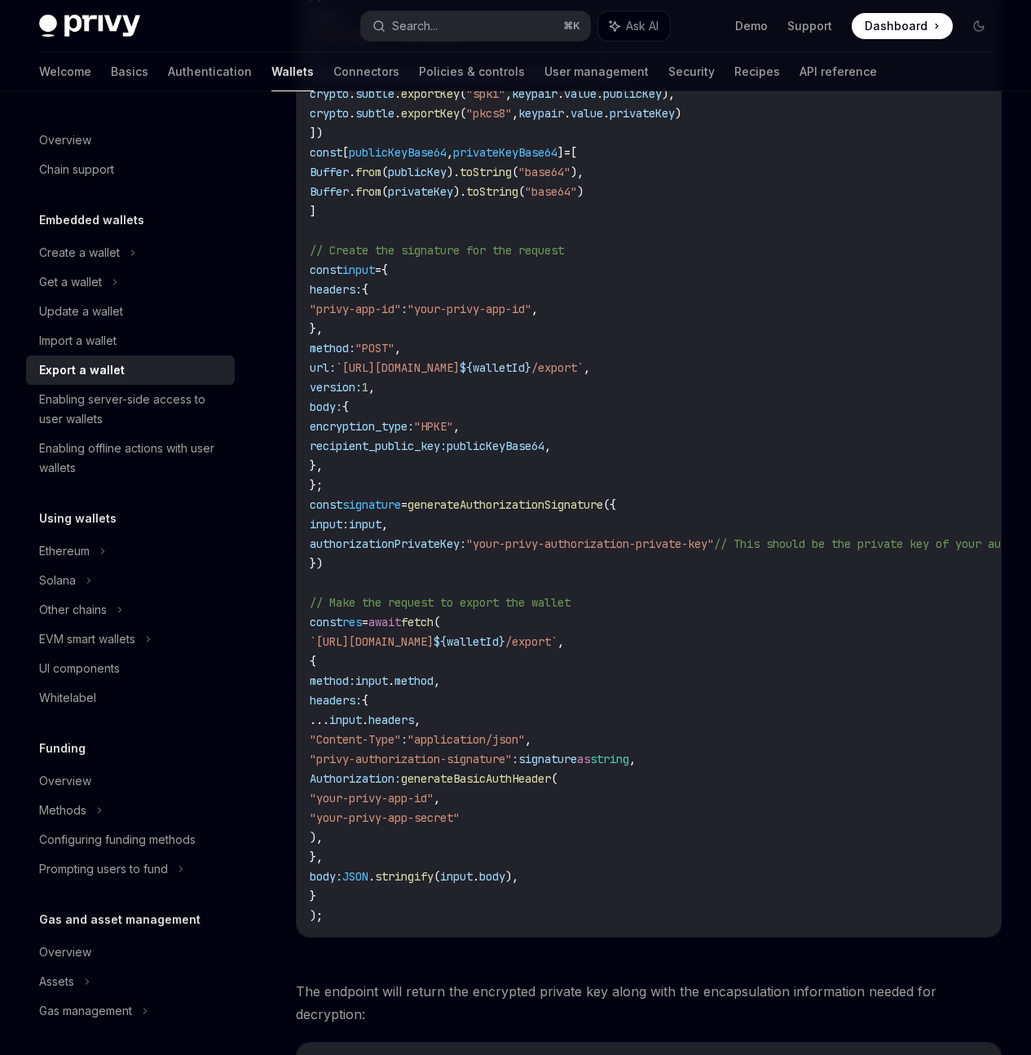
click at [541, 551] on span ""your-privy-authorization-private-key"" at bounding box center [590, 543] width 248 height 15
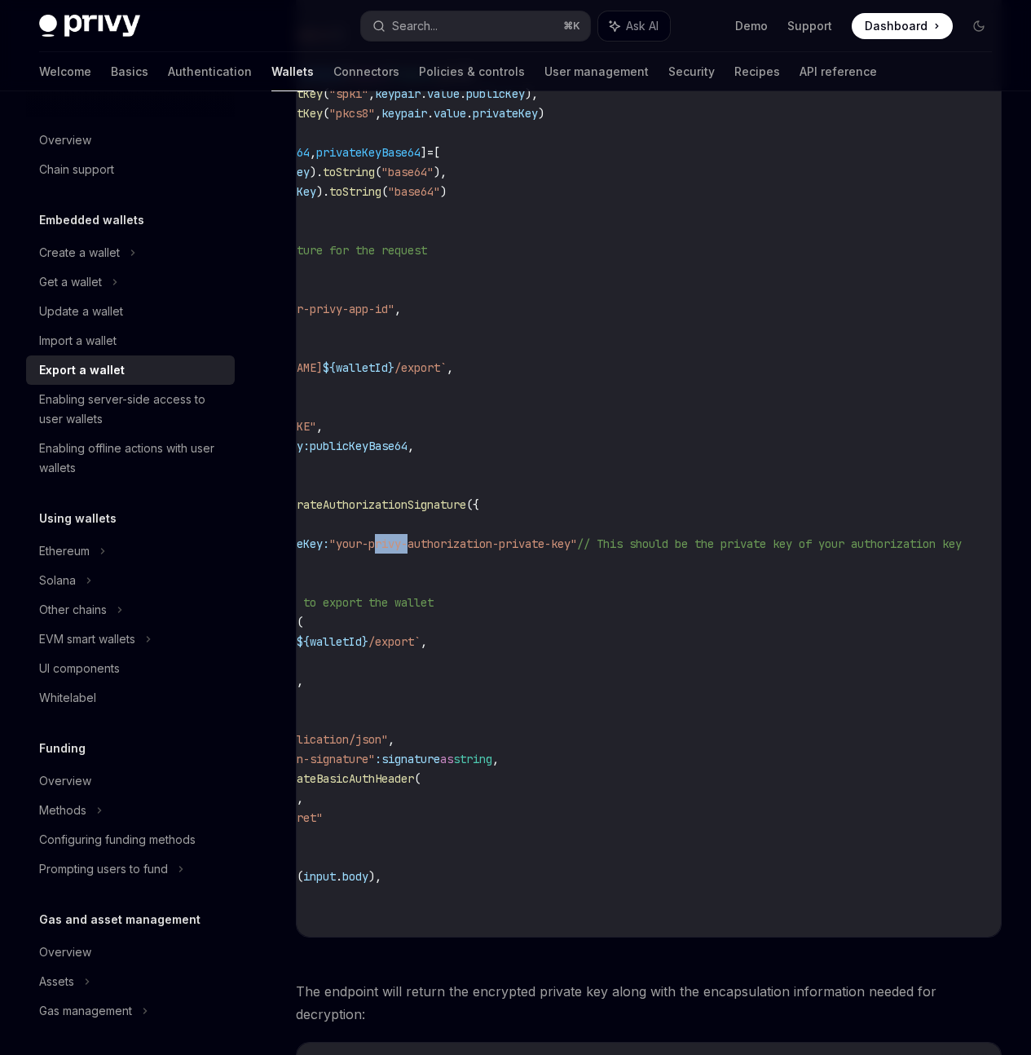
scroll to position [0, 0]
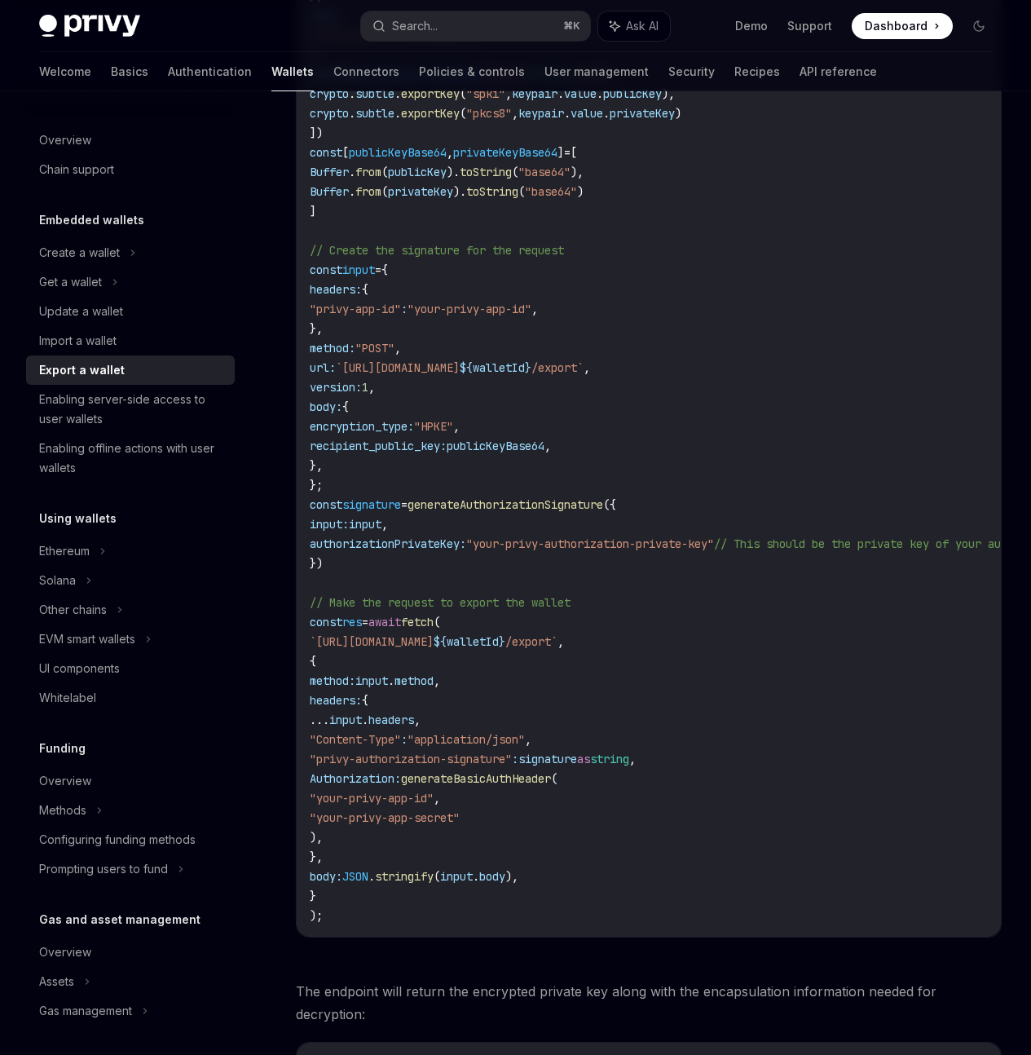
click at [0, 0] on div at bounding box center [0, 0] width 0 height 0
click at [710, 205] on code "import { generateAuthorizationSignature } from "@privy-io/server-auth/wallet-ap…" at bounding box center [724, 387] width 828 height 1076
drag, startPoint x: 913, startPoint y: 266, endPoint x: 517, endPoint y: 329, distance: 401.2
click at [0, 0] on div at bounding box center [0, 0] width 0 height 0
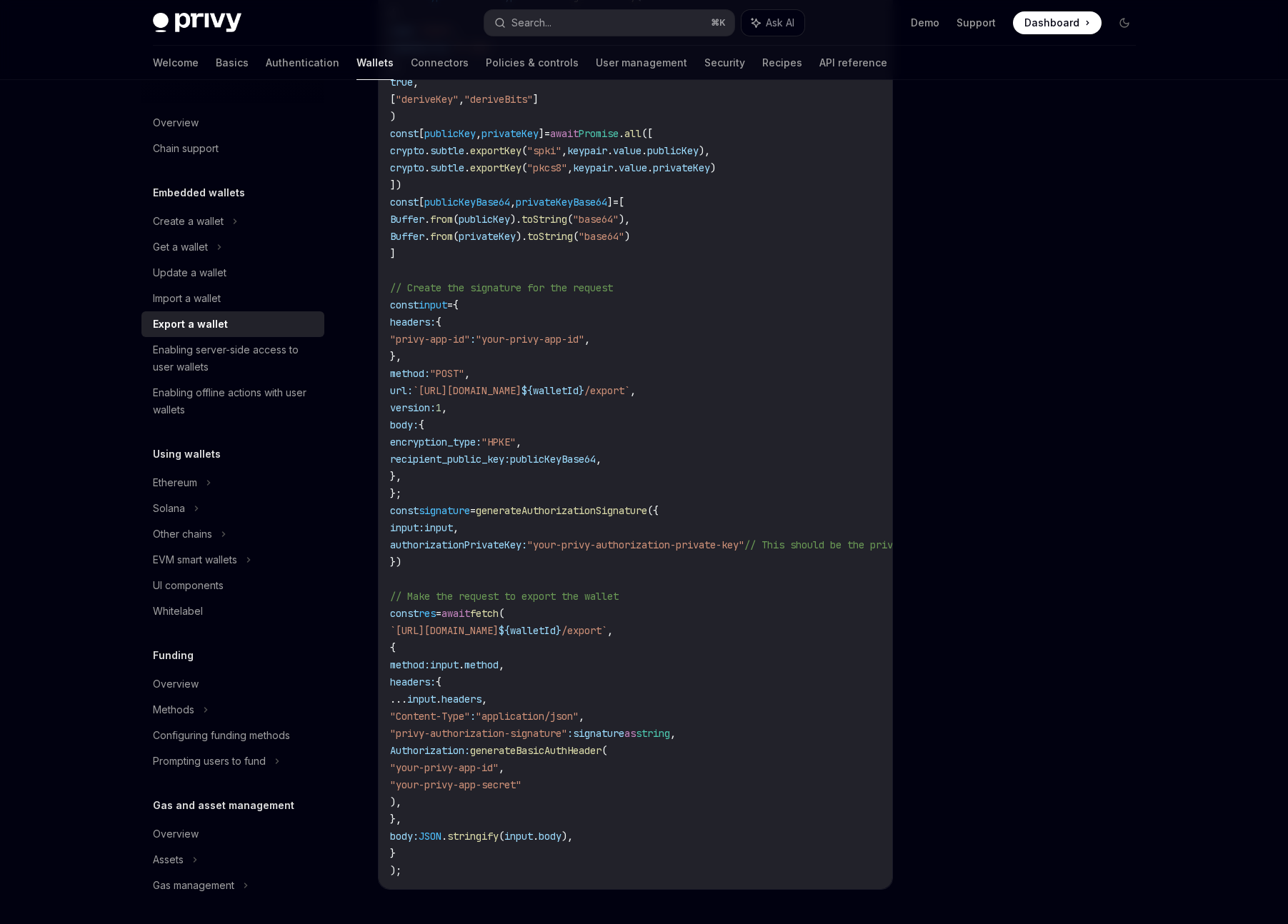
type textarea "*"
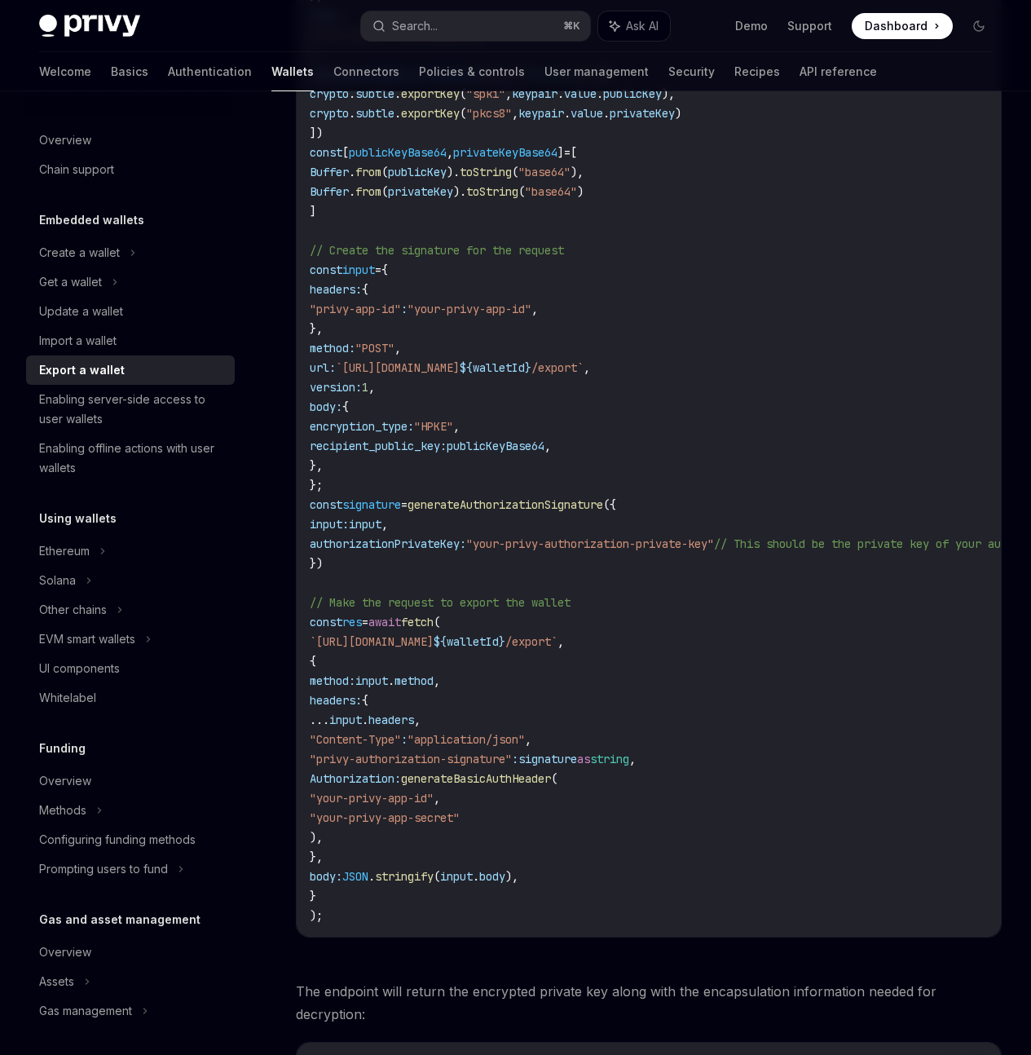
click at [348, 739] on code "import { generateAuthorizationSignature } from "@privy-io/server-auth/wallet-ap…" at bounding box center [724, 387] width 828 height 1076
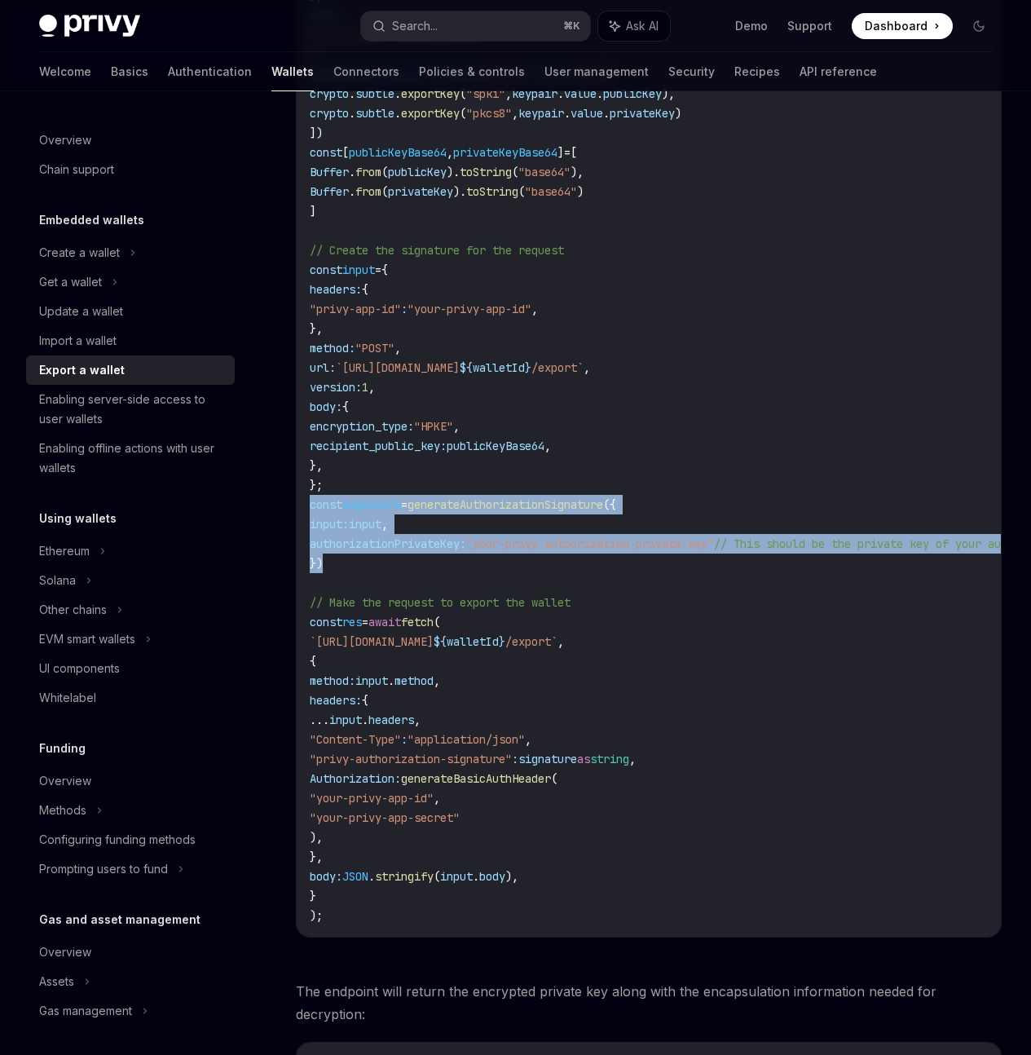
drag, startPoint x: 328, startPoint y: 709, endPoint x: 310, endPoint y: 659, distance: 52.9
click at [310, 659] on code "import { generateAuthorizationSignature } from "@privy-io/server-auth/wallet-ap…" at bounding box center [724, 387] width 828 height 1076
copy code "const signature = generateAuthorizationSignature ({ input: input , authorizatio…"
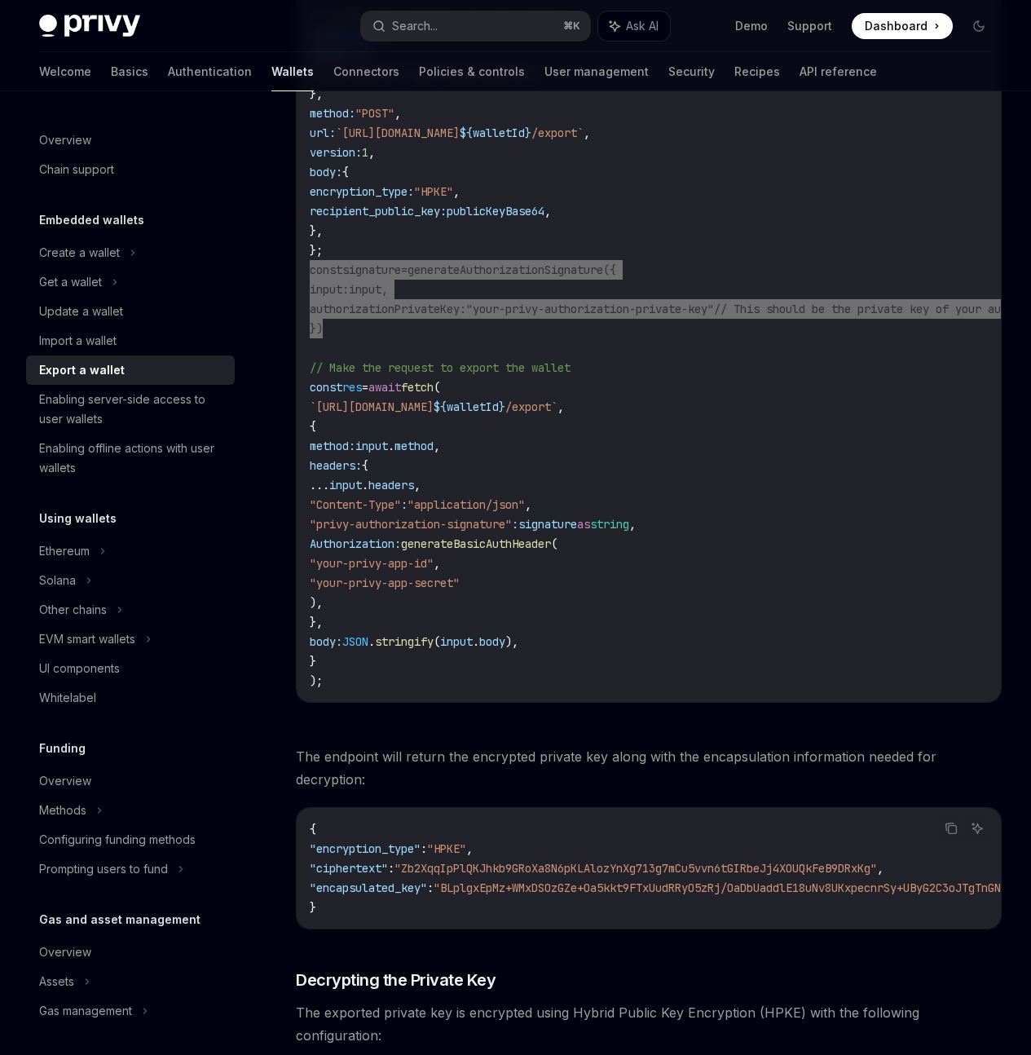
scroll to position [1095, 0]
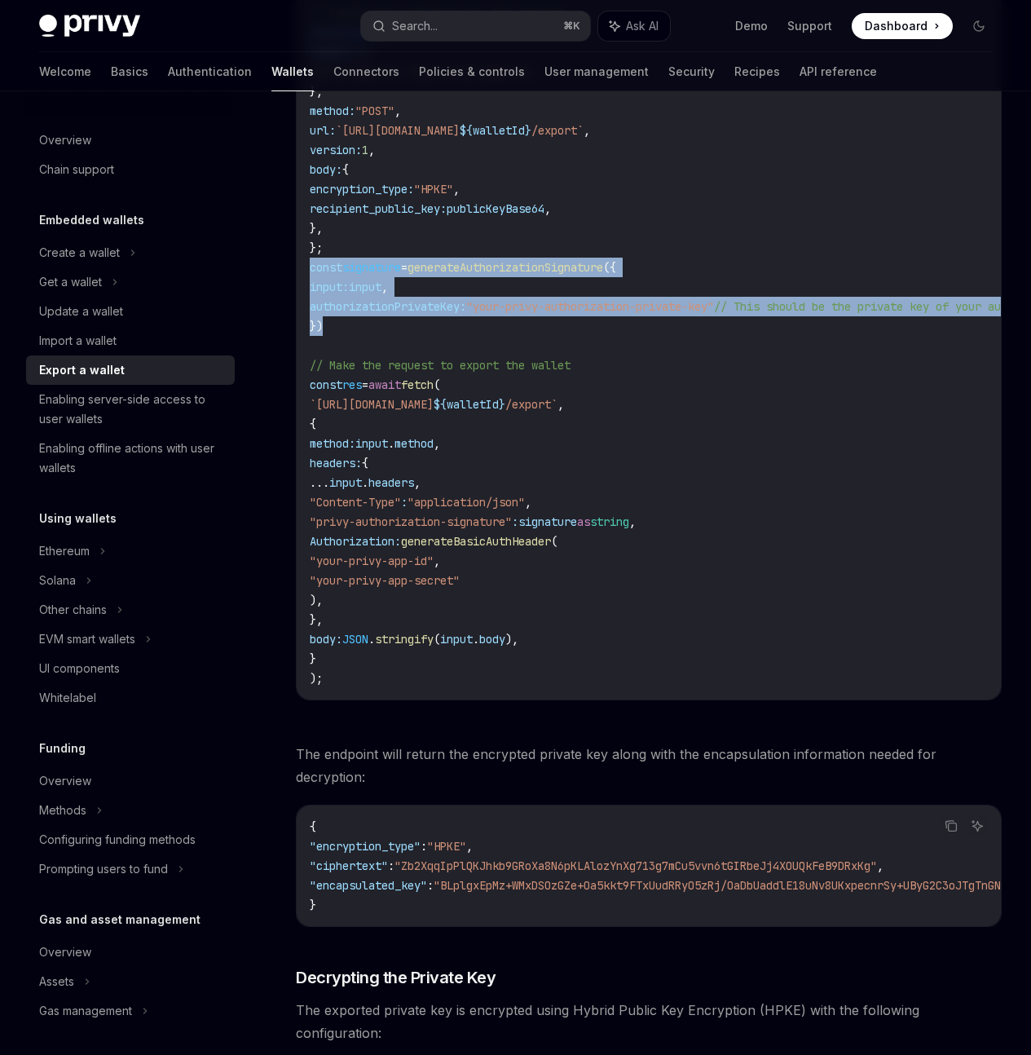
drag, startPoint x: 344, startPoint y: 650, endPoint x: 403, endPoint y: 744, distance: 111.3
click at [403, 688] on code "import { generateAuthorizationSignature } from "@privy-io/server-auth/wallet-ap…" at bounding box center [724, 150] width 828 height 1076
copy code ""Content-Type" : "application/json" , "privy-authorization-signature" : signatu…"
click at [478, 688] on code "import { generateAuthorizationSignature } from "@privy-io/server-auth/wallet-ap…" at bounding box center [724, 150] width 828 height 1076
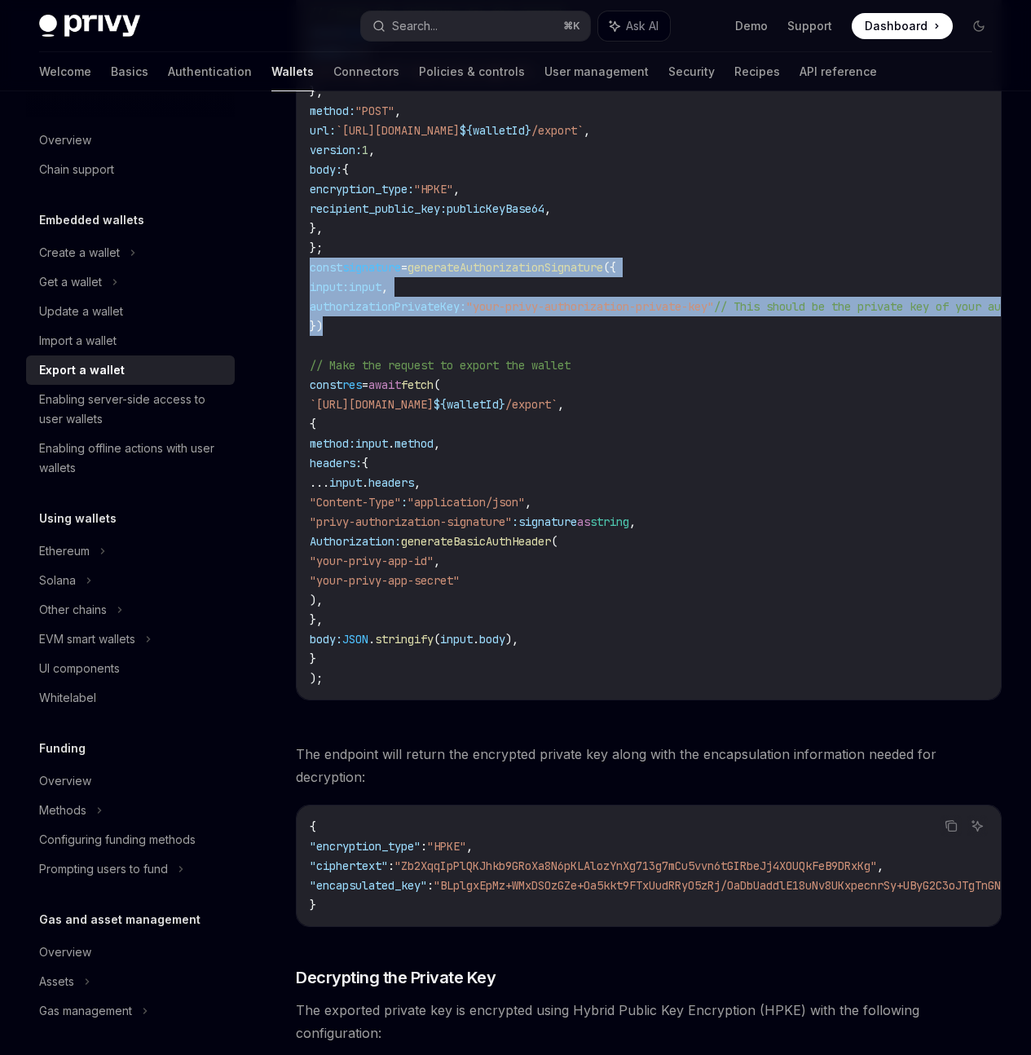
click at [500, 549] on span "generateBasicAuthHeader" at bounding box center [476, 541] width 150 height 15
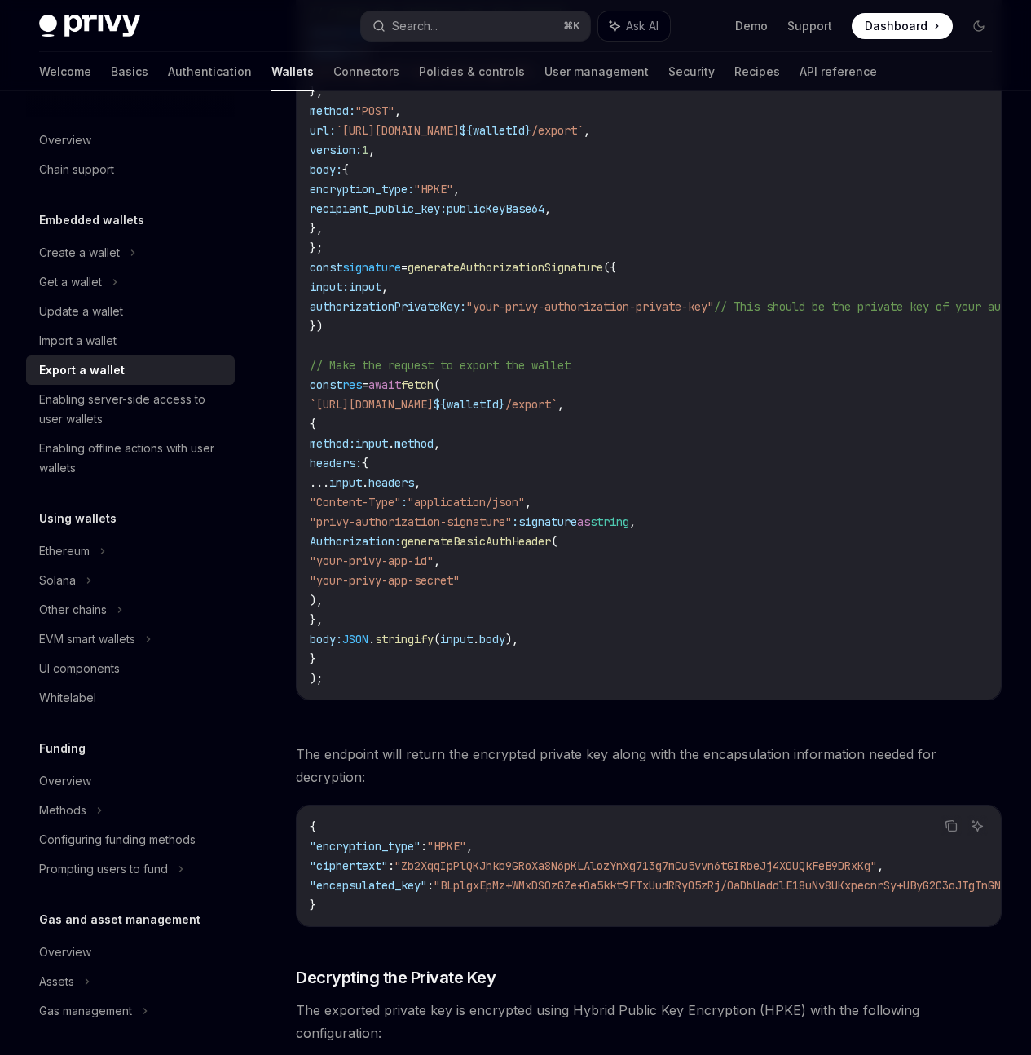
click at [500, 549] on span "generateBasicAuthHeader" at bounding box center [476, 541] width 150 height 15
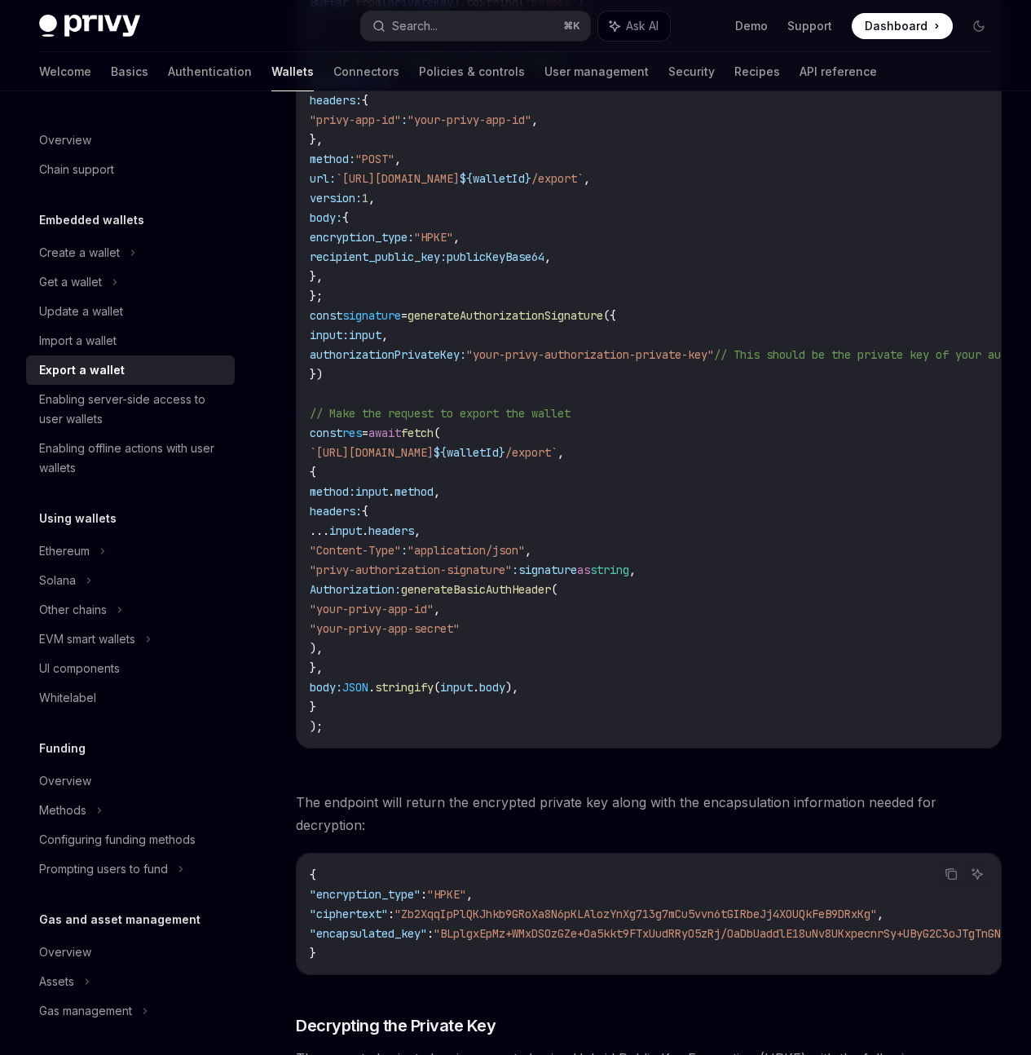
scroll to position [1076, 0]
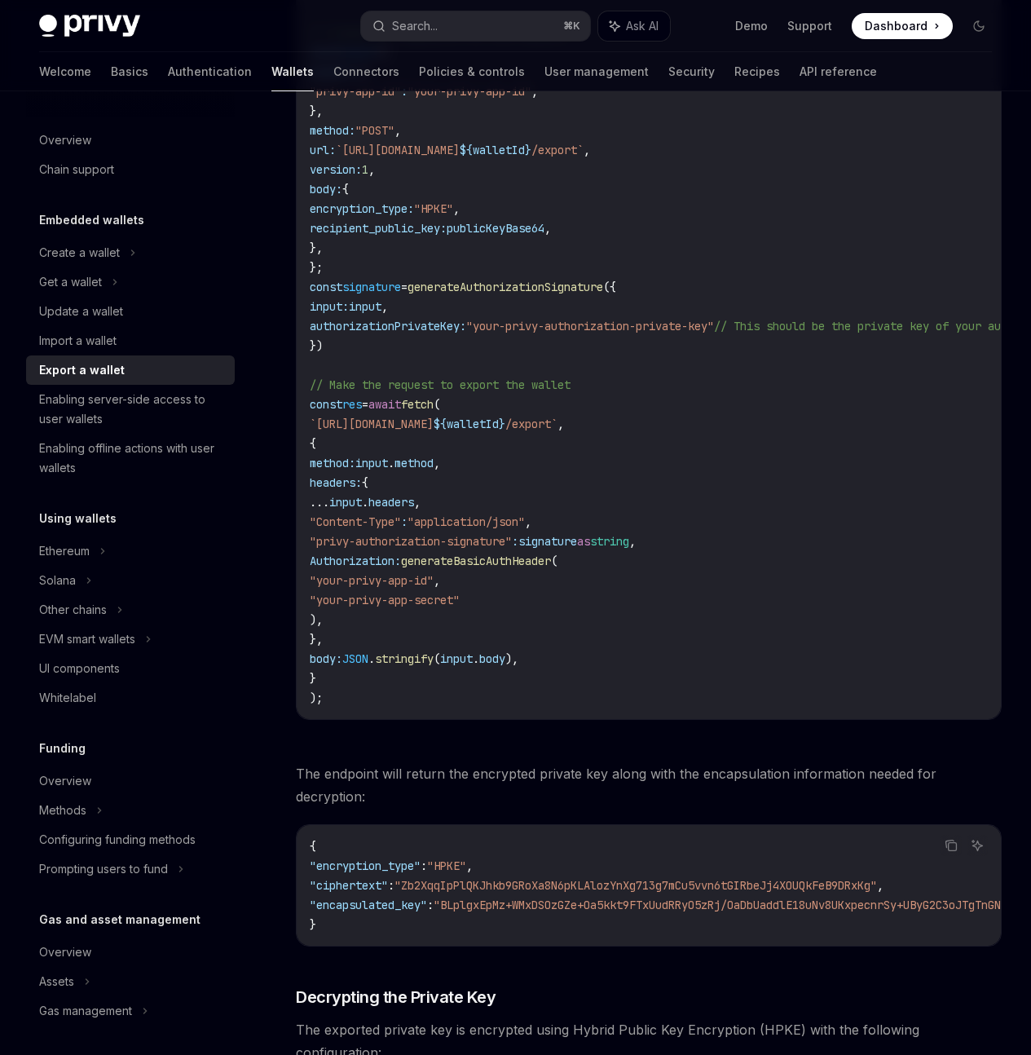
click at [0, 0] on div at bounding box center [0, 0] width 0 height 0
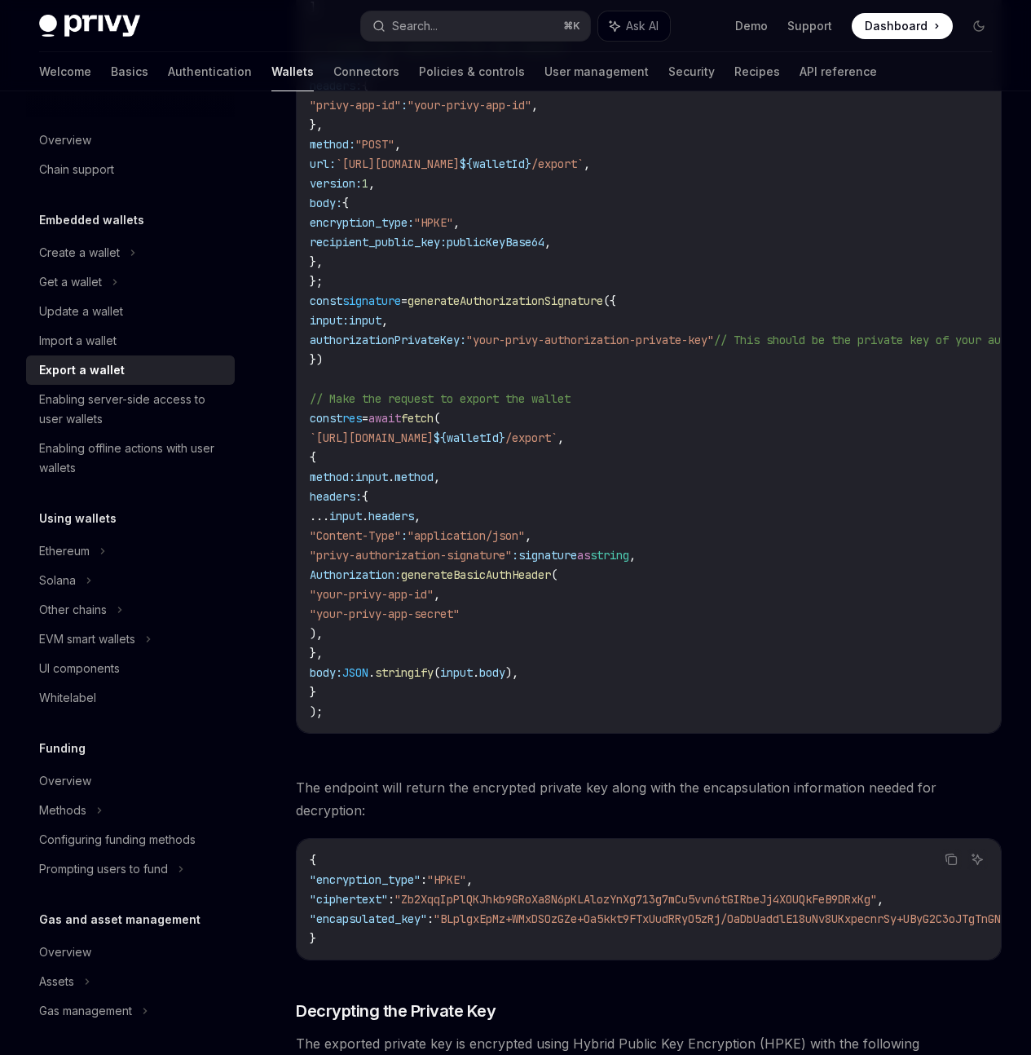
scroll to position [1060, 0]
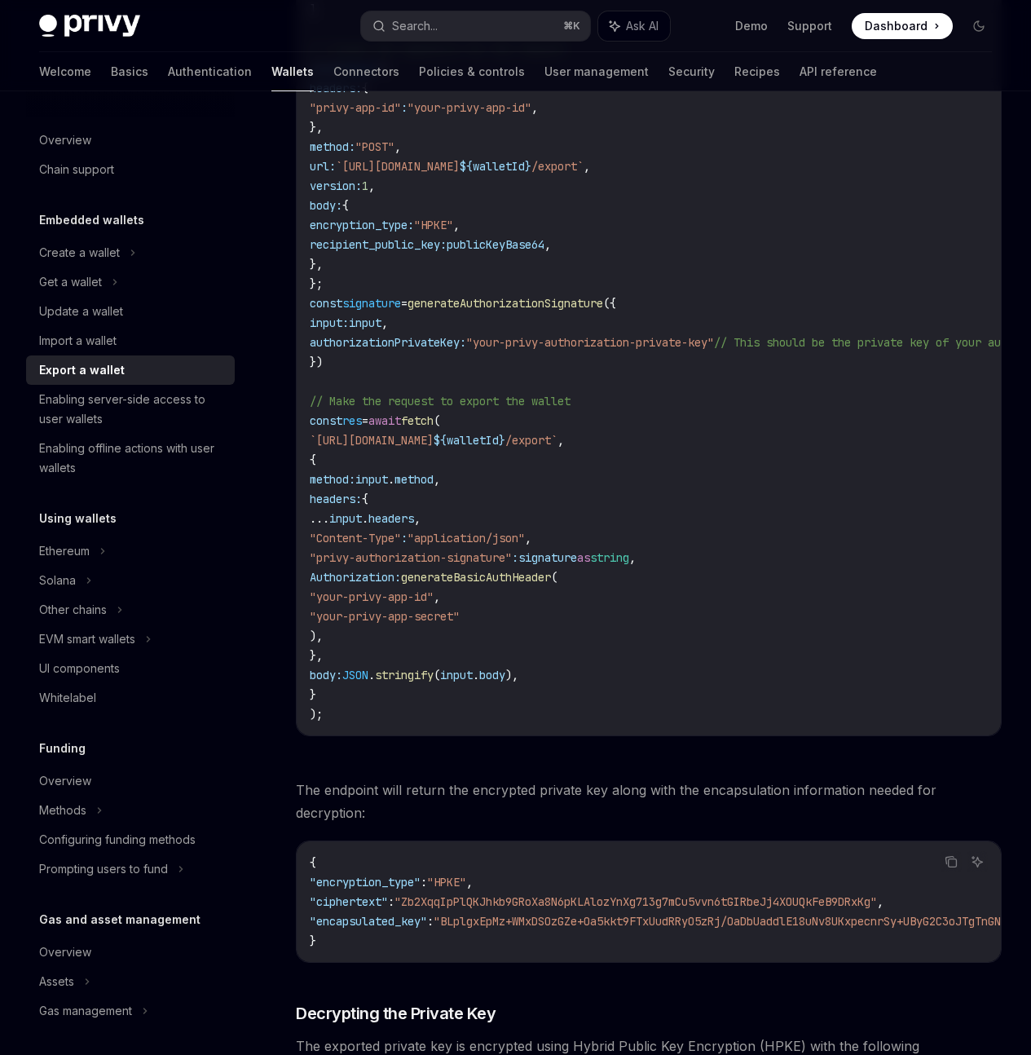
click at [506, 584] on span "generateBasicAuthHeader" at bounding box center [476, 577] width 150 height 15
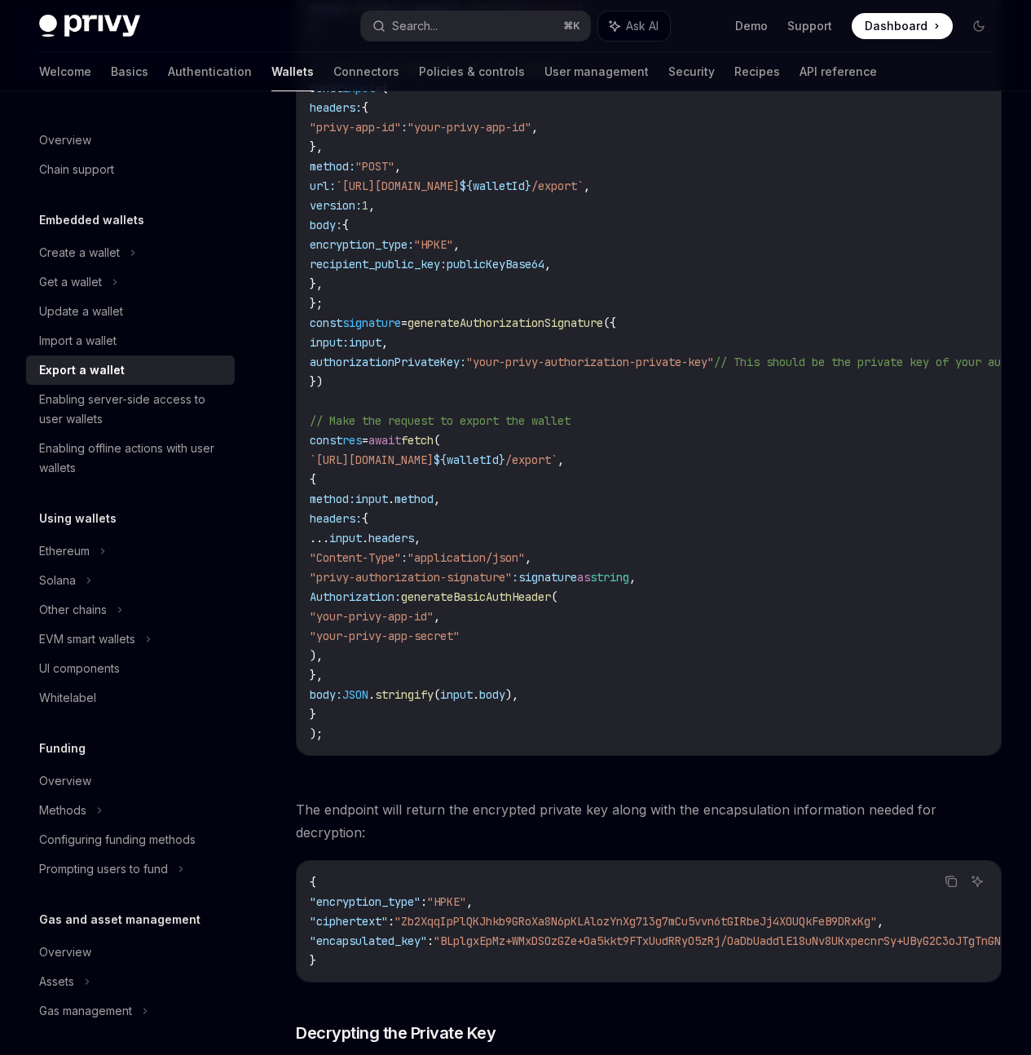
scroll to position [1084, 0]
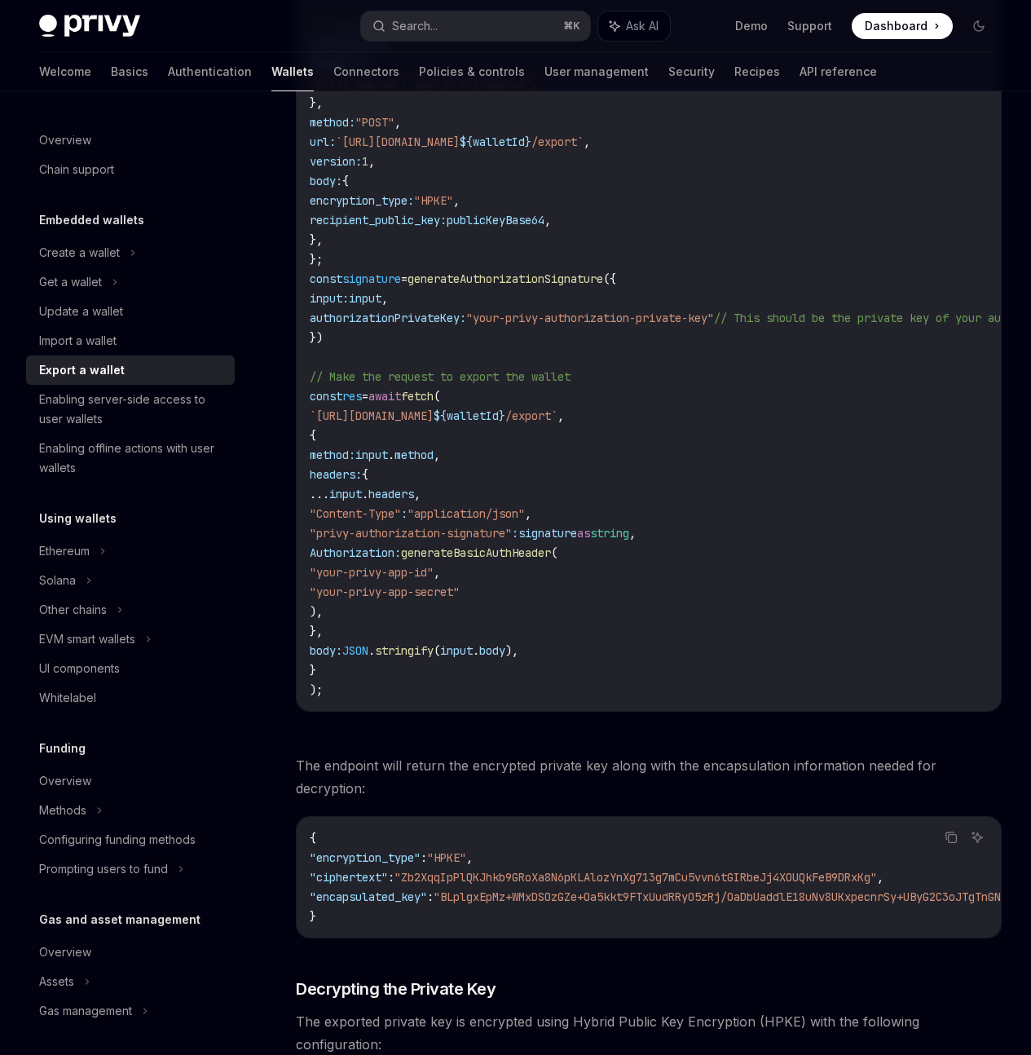
click at [544, 699] on code "import { generateAuthorizationSignature } from "@privy-io/server-auth/wallet-ap…" at bounding box center [724, 161] width 828 height 1076
click at [509, 699] on code "import { generateAuthorizationSignature } from "@privy-io/server-auth/wallet-ap…" at bounding box center [724, 161] width 828 height 1076
click at [434, 579] on span ""your-privy-app-id"" at bounding box center [372, 572] width 124 height 15
click at [544, 560] on span "generateBasicAuthHeader" at bounding box center [476, 552] width 150 height 15
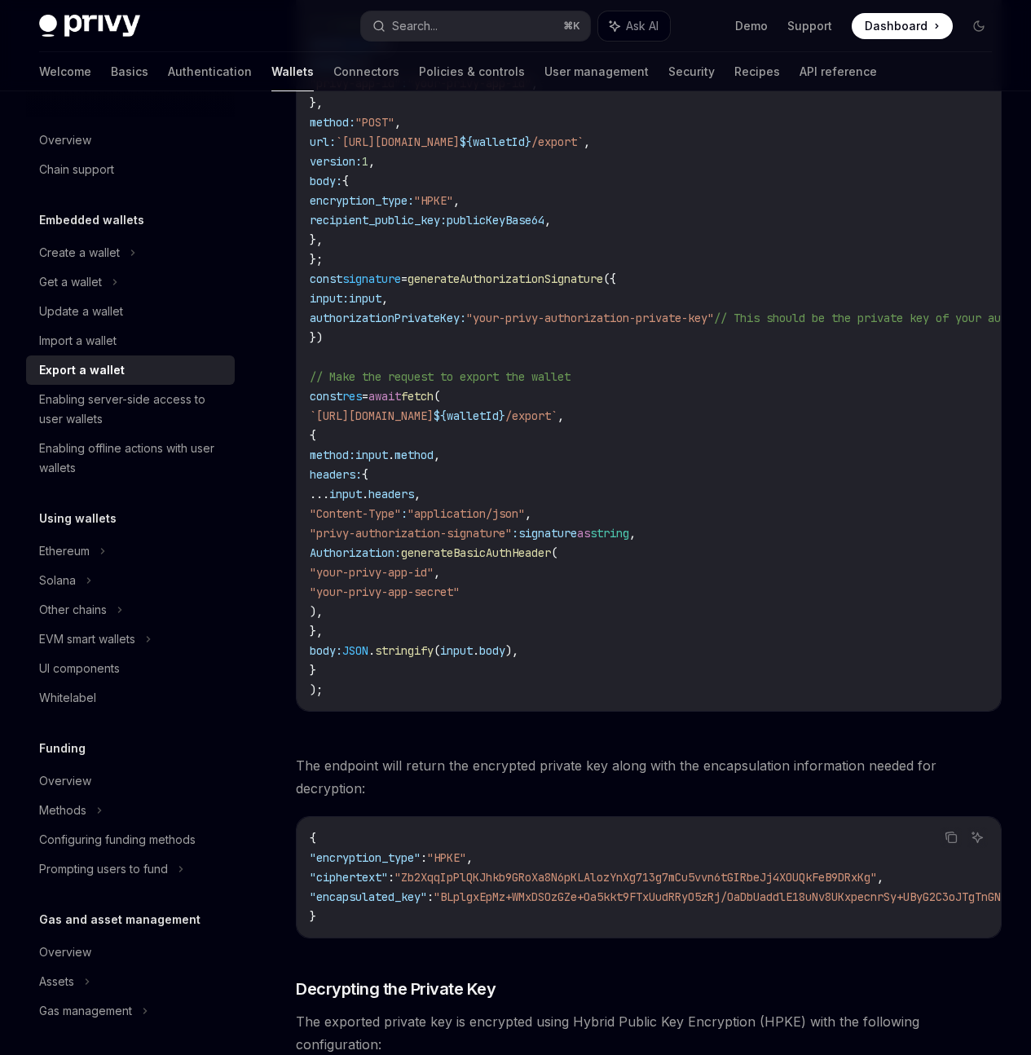
click at [535, 699] on code "import { generateAuthorizationSignature } from "@privy-io/server-auth/wallet-ap…" at bounding box center [724, 161] width 828 height 1076
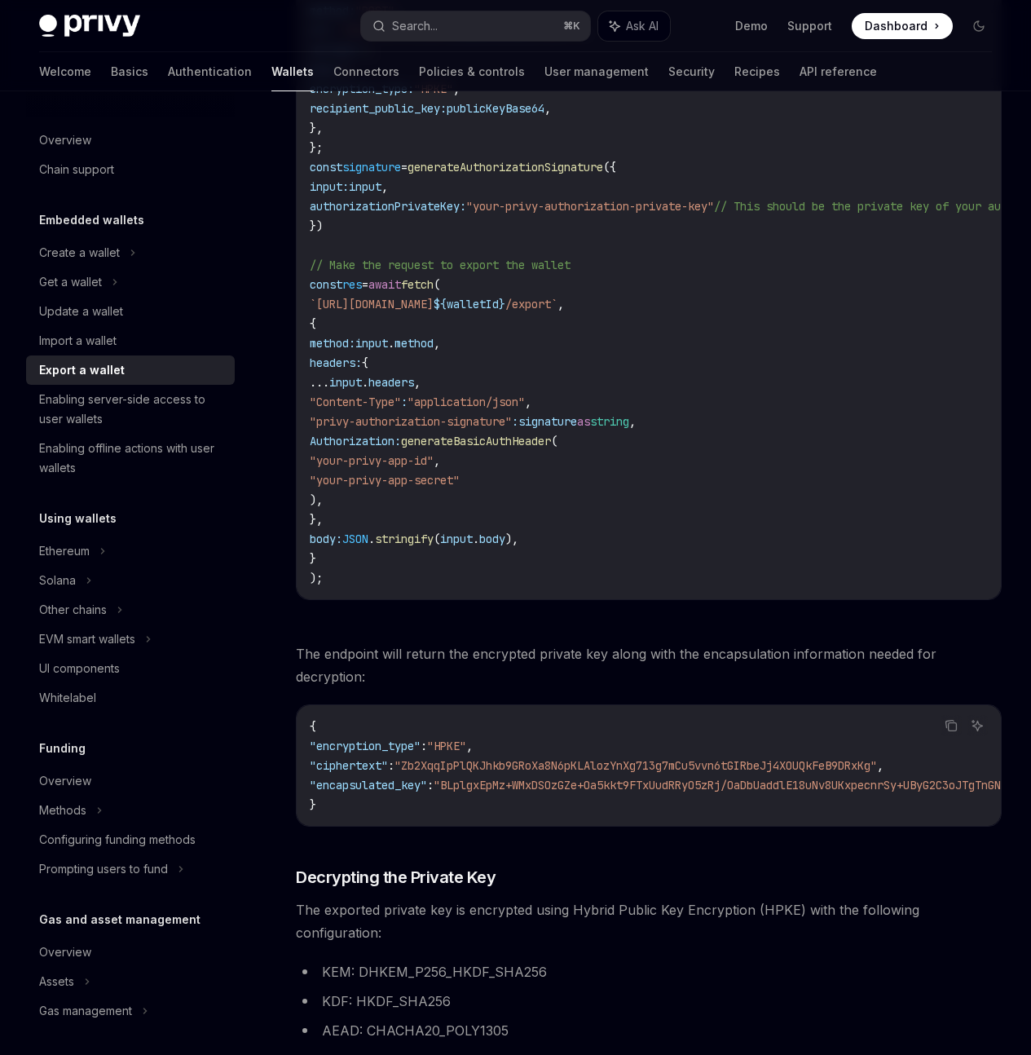
scroll to position [1205, 0]
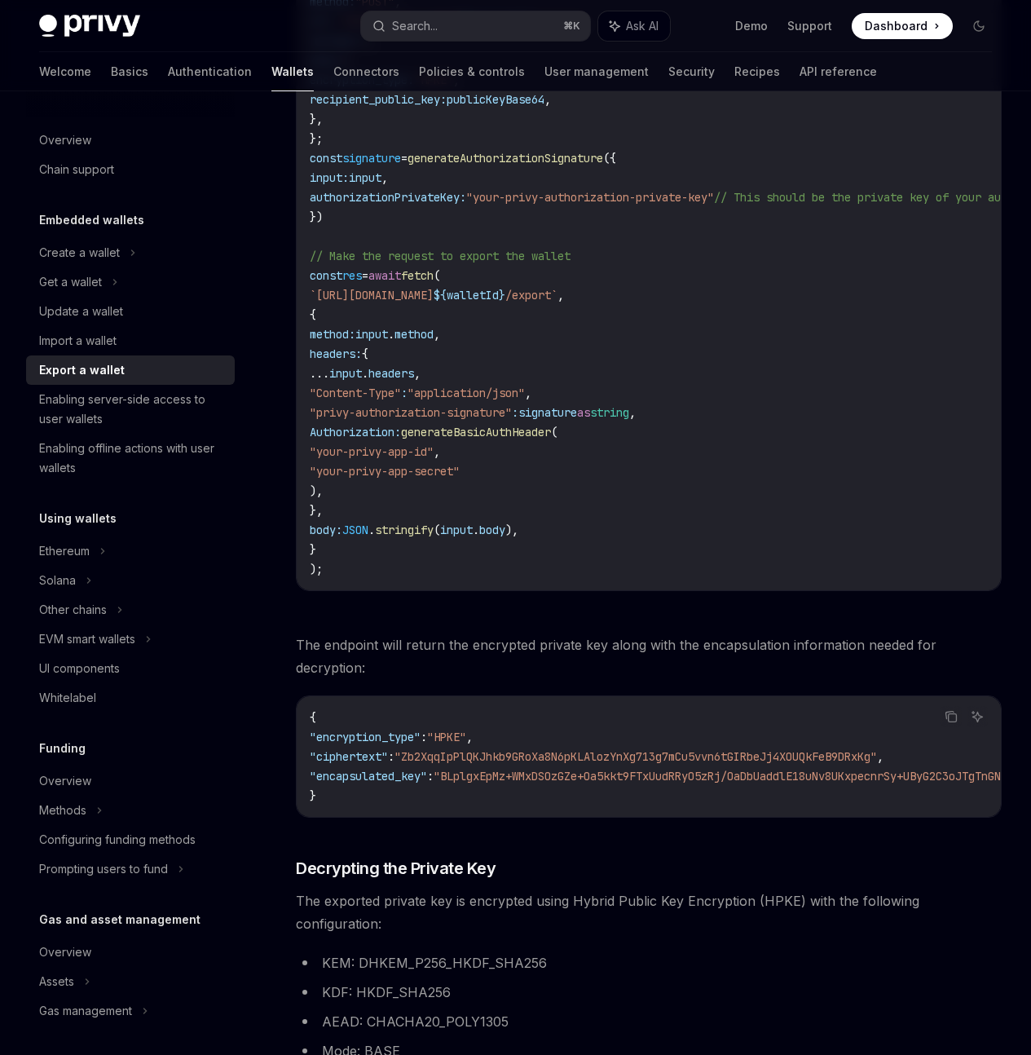
click at [527, 439] on span "generateBasicAuthHeader" at bounding box center [476, 432] width 150 height 15
copy span "generateBasicAuthHeader"
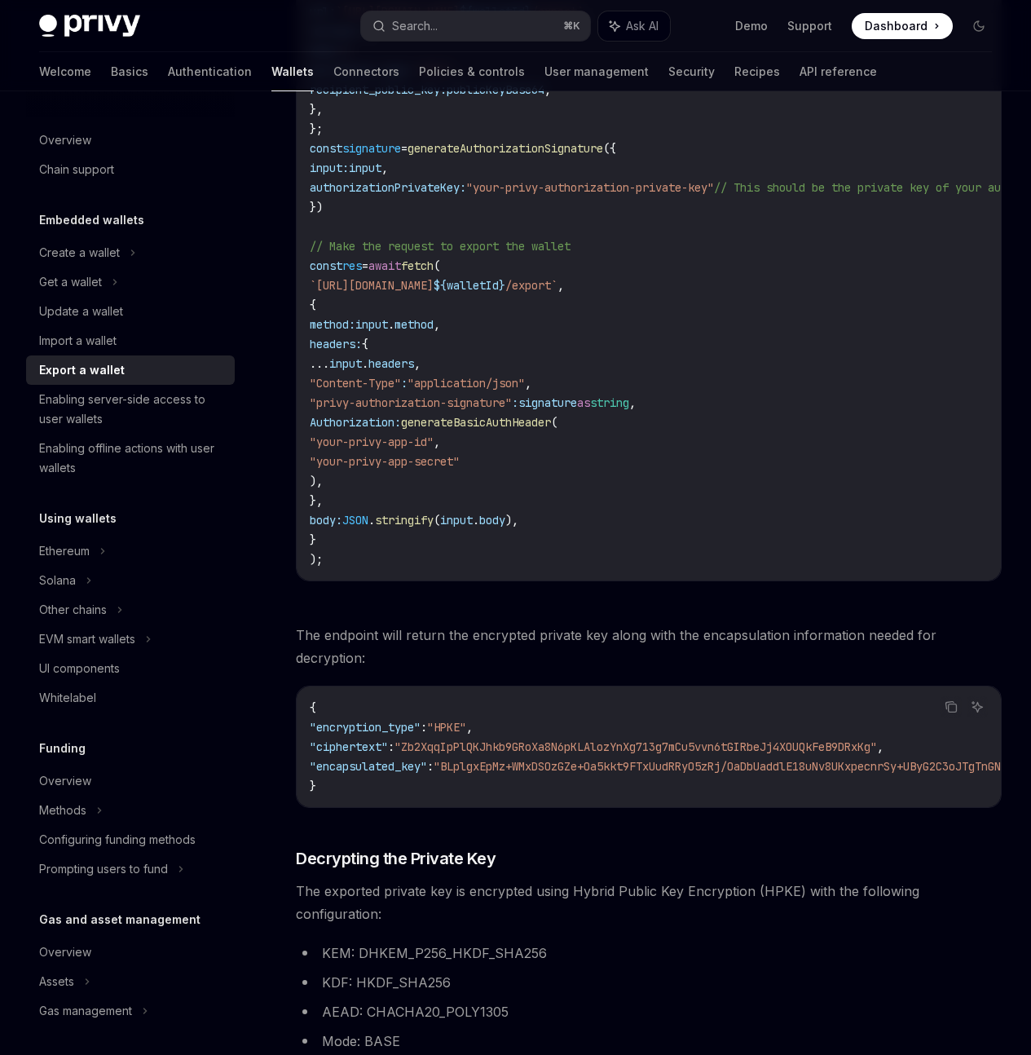
scroll to position [1218, 0]
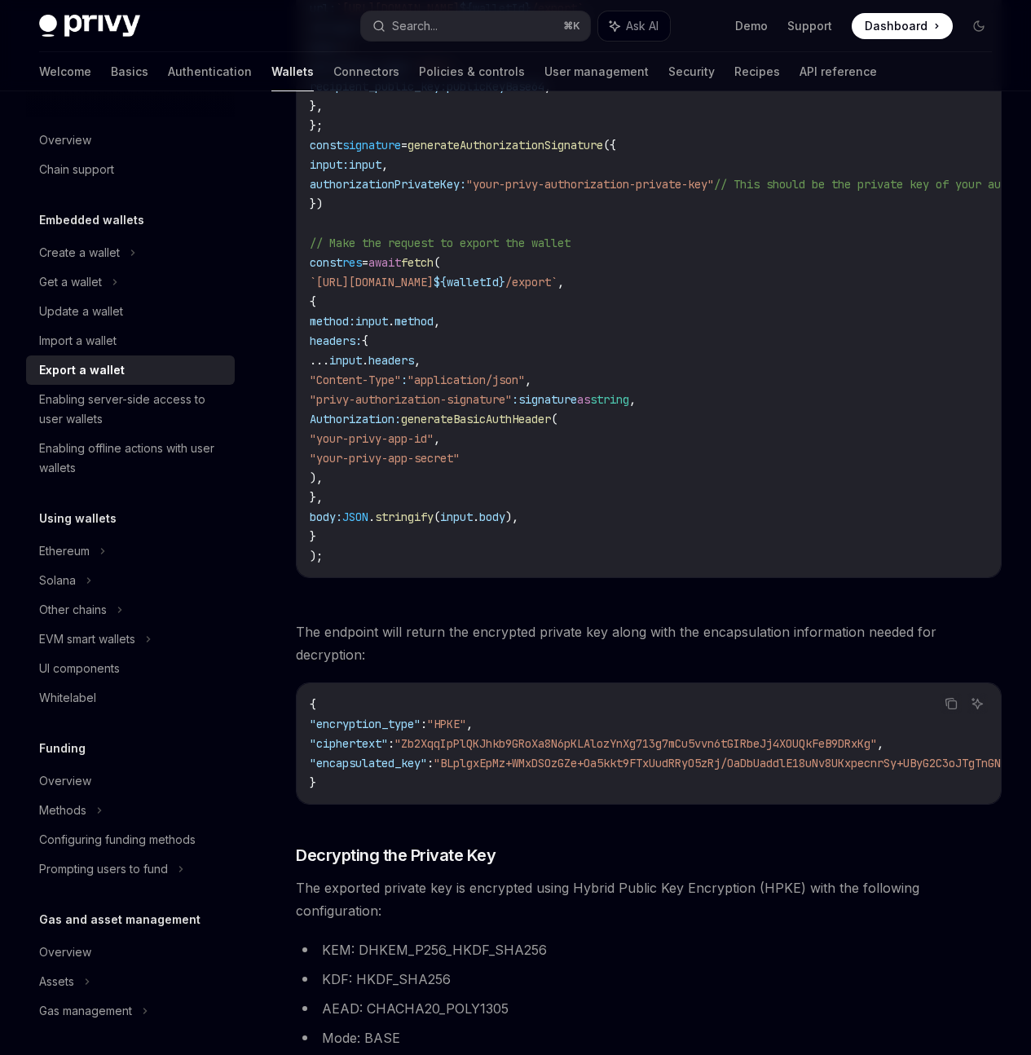
click at [507, 426] on span "generateBasicAuthHeader" at bounding box center [476, 419] width 150 height 15
copy span "generateBasicAuthHeader"
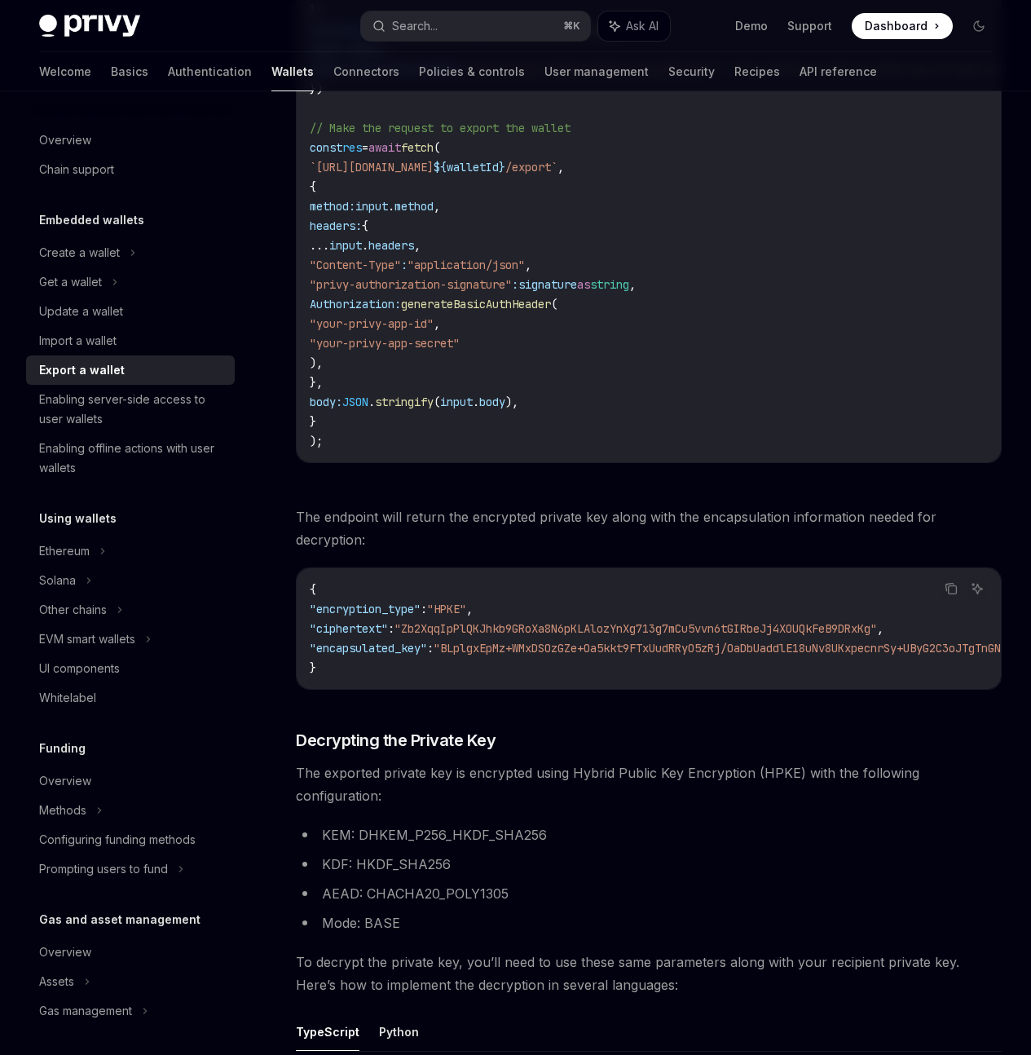
scroll to position [1332, 0]
click at [499, 175] on span "walletId" at bounding box center [473, 168] width 52 height 15
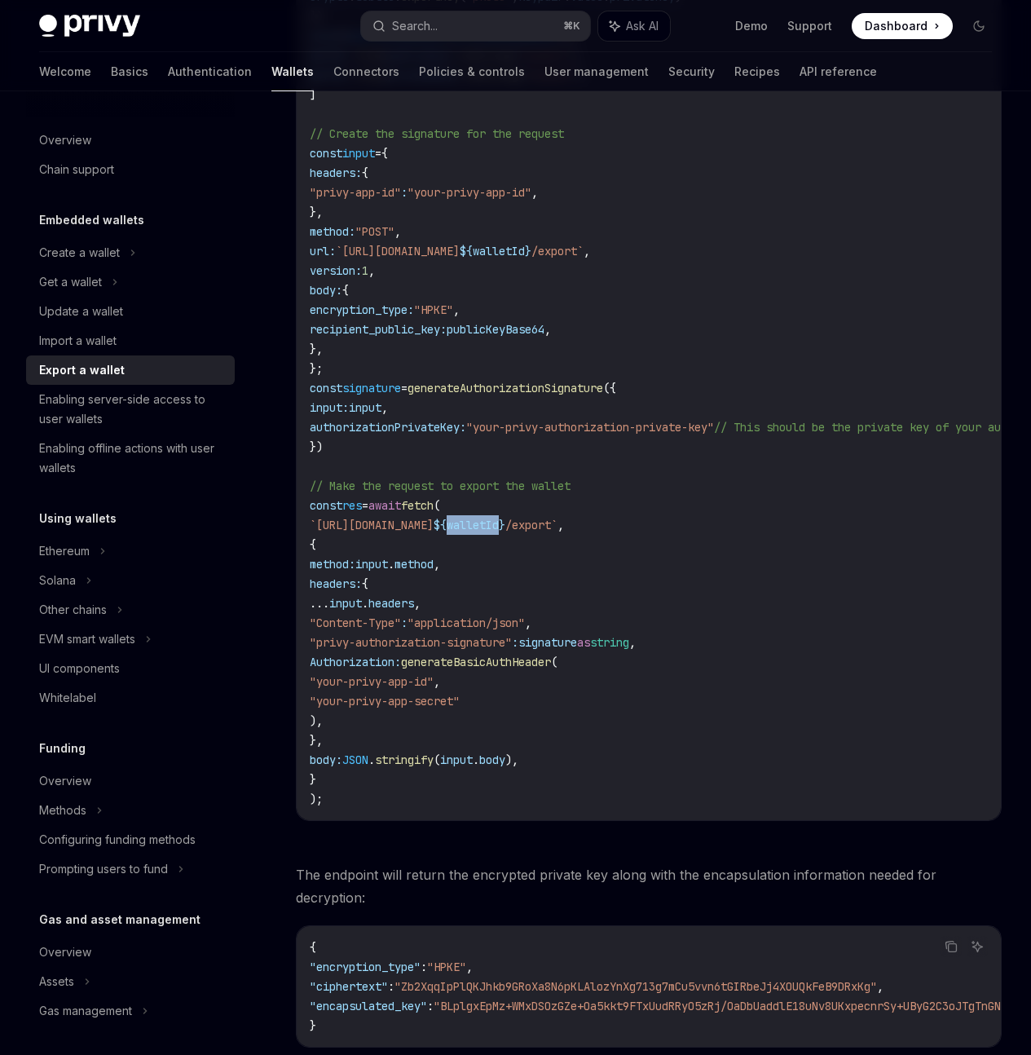
scroll to position [960, 0]
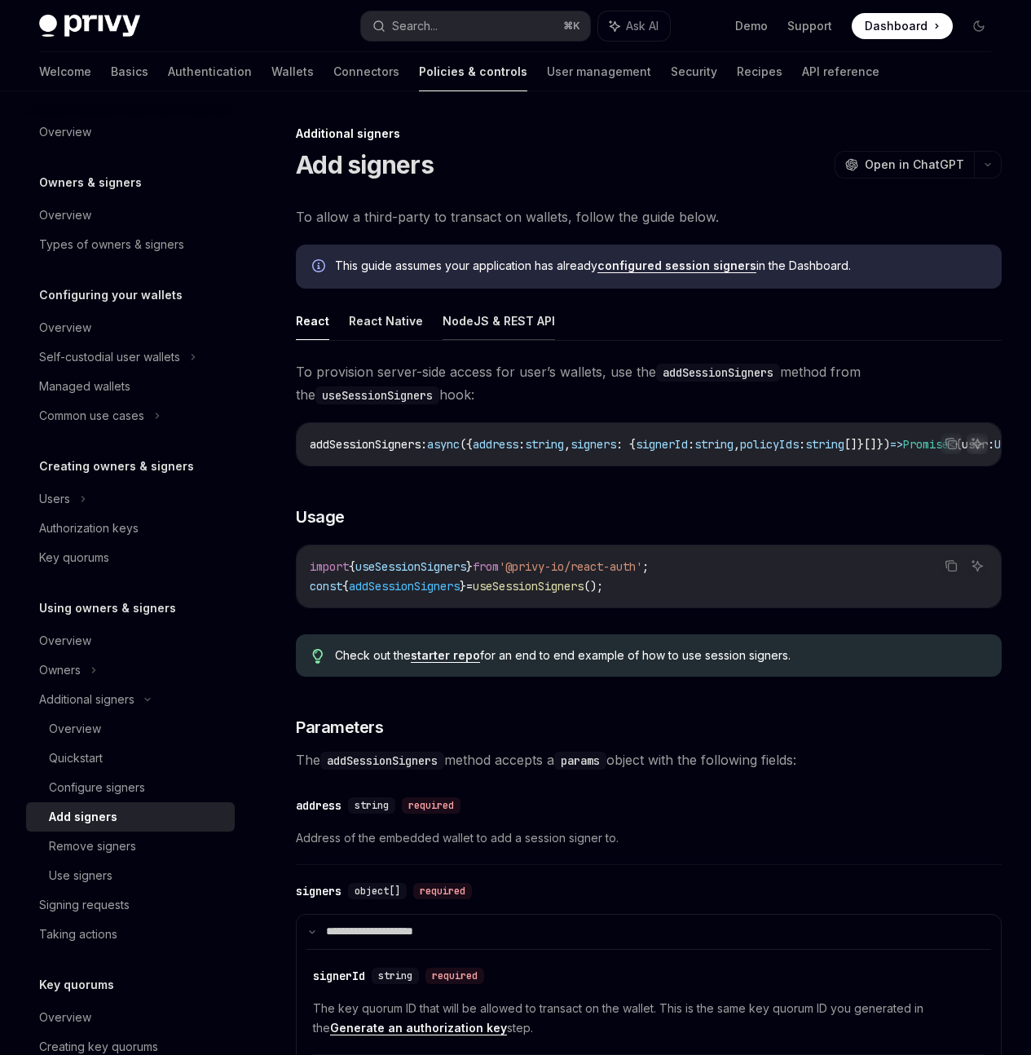
click at [504, 340] on button "NodeJS & REST API" at bounding box center [499, 321] width 112 height 38
type textarea "*"
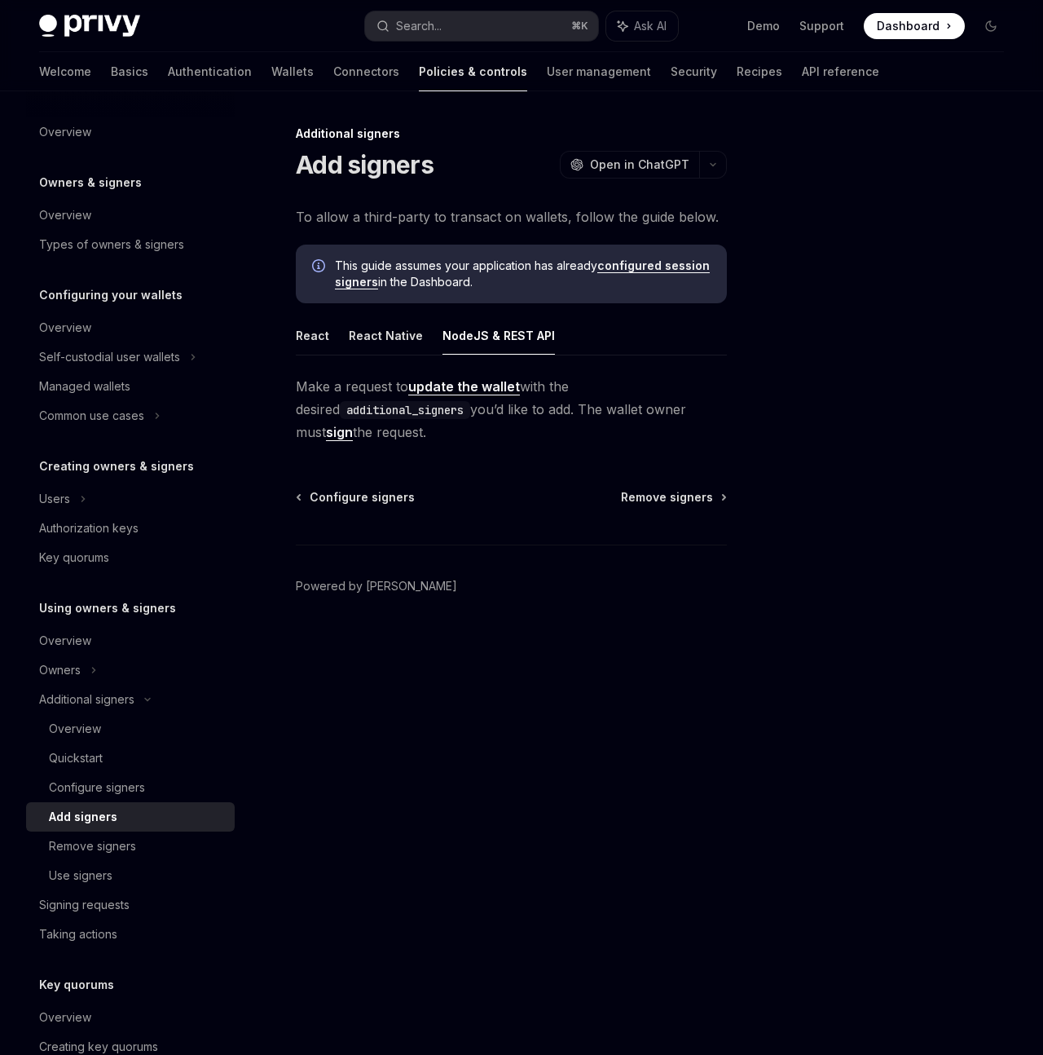
drag, startPoint x: 920, startPoint y: 286, endPoint x: 917, endPoint y: 108, distance: 177.7
click at [919, 280] on div at bounding box center [893, 589] width 248 height 931
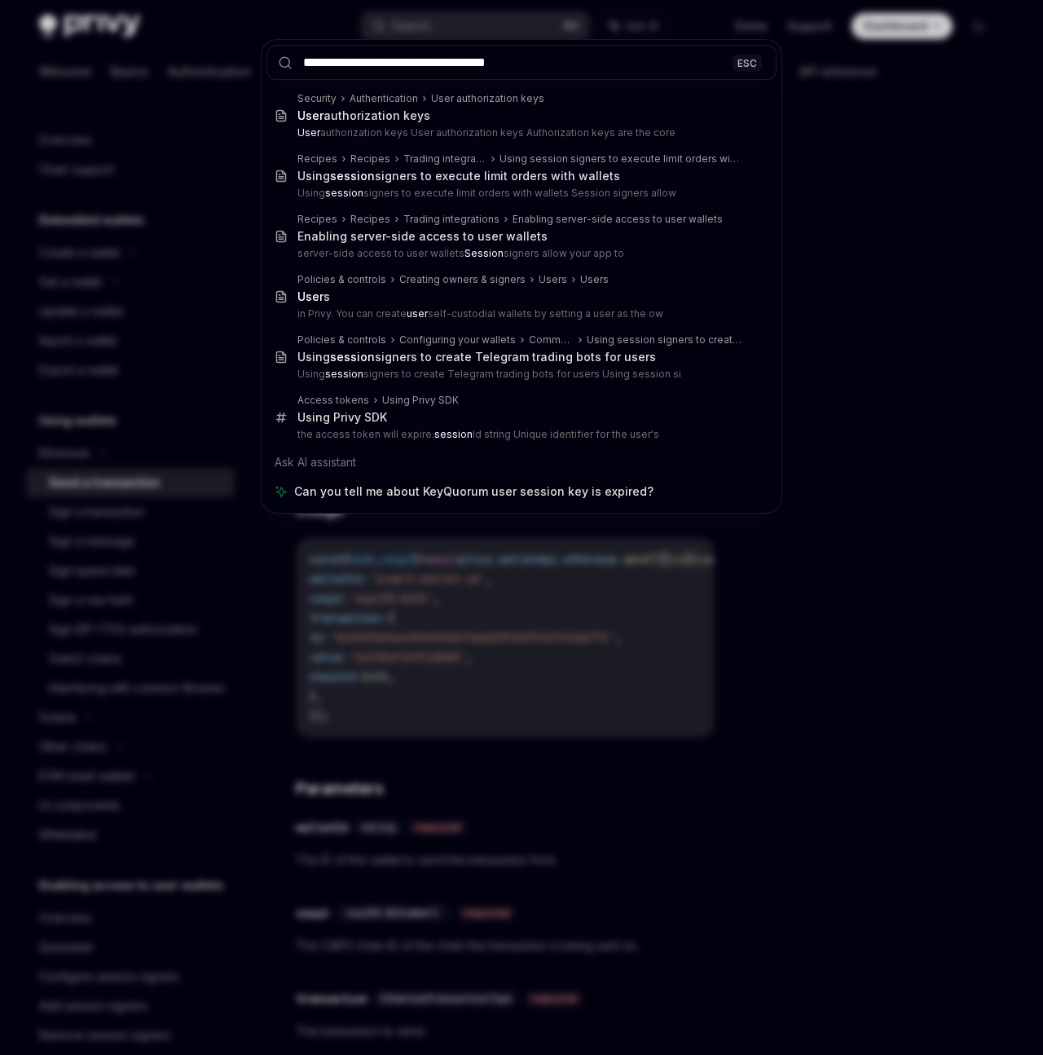
type input "**********"
click at [928, 111] on div "**********" at bounding box center [521, 527] width 1043 height 1055
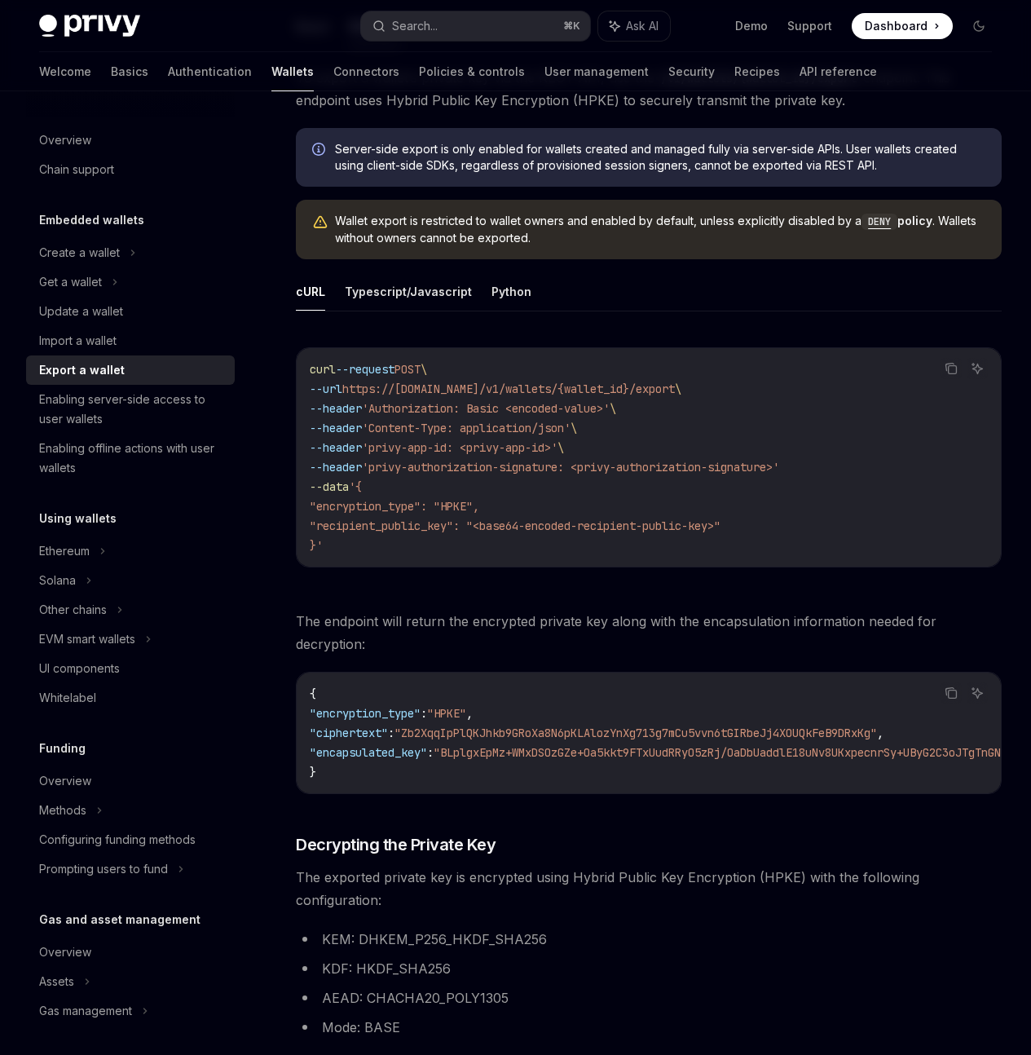
scroll to position [544, 0]
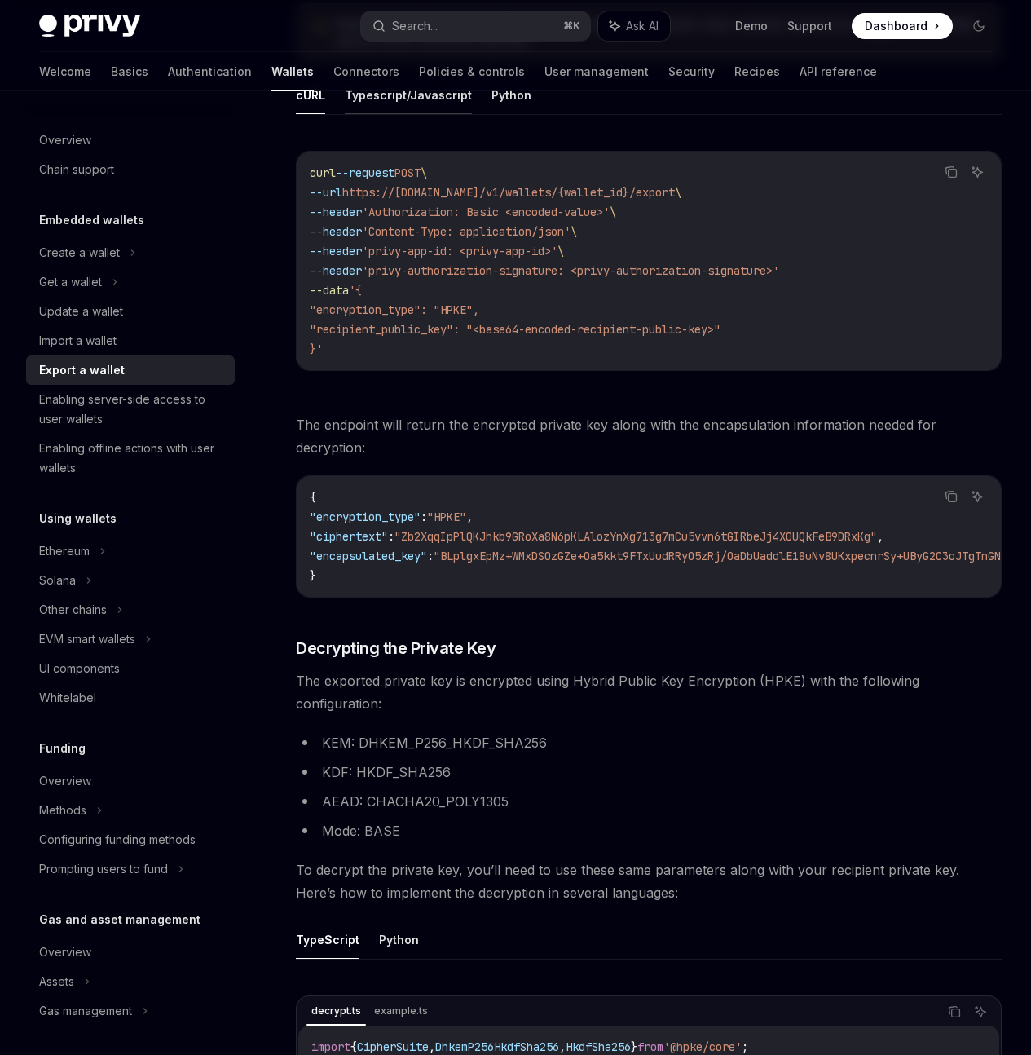
click at [429, 114] on button "Typescript/Javascript" at bounding box center [408, 95] width 127 height 38
type textarea "*"
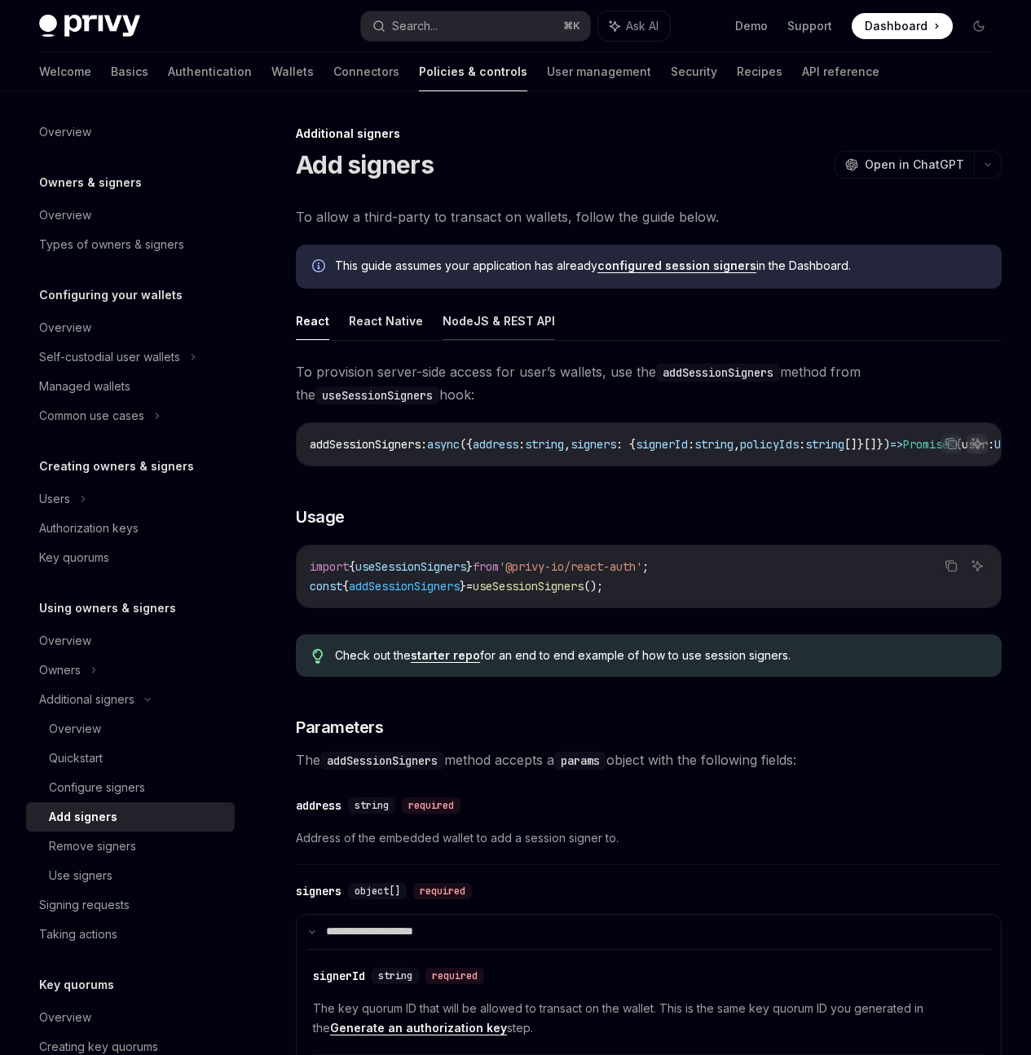
click at [443, 340] on button "NodeJS & REST API" at bounding box center [499, 321] width 112 height 38
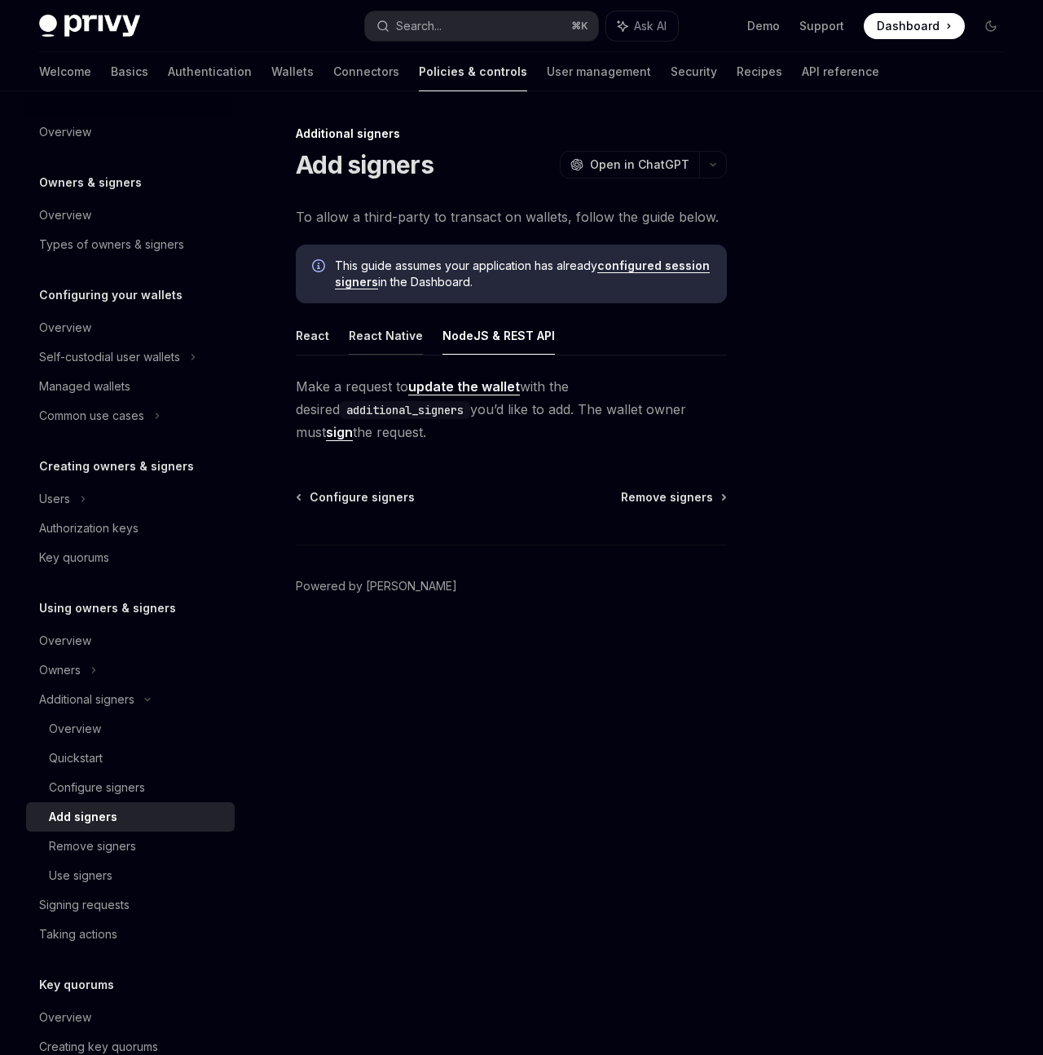
click at [391, 335] on button "React Native" at bounding box center [386, 335] width 74 height 38
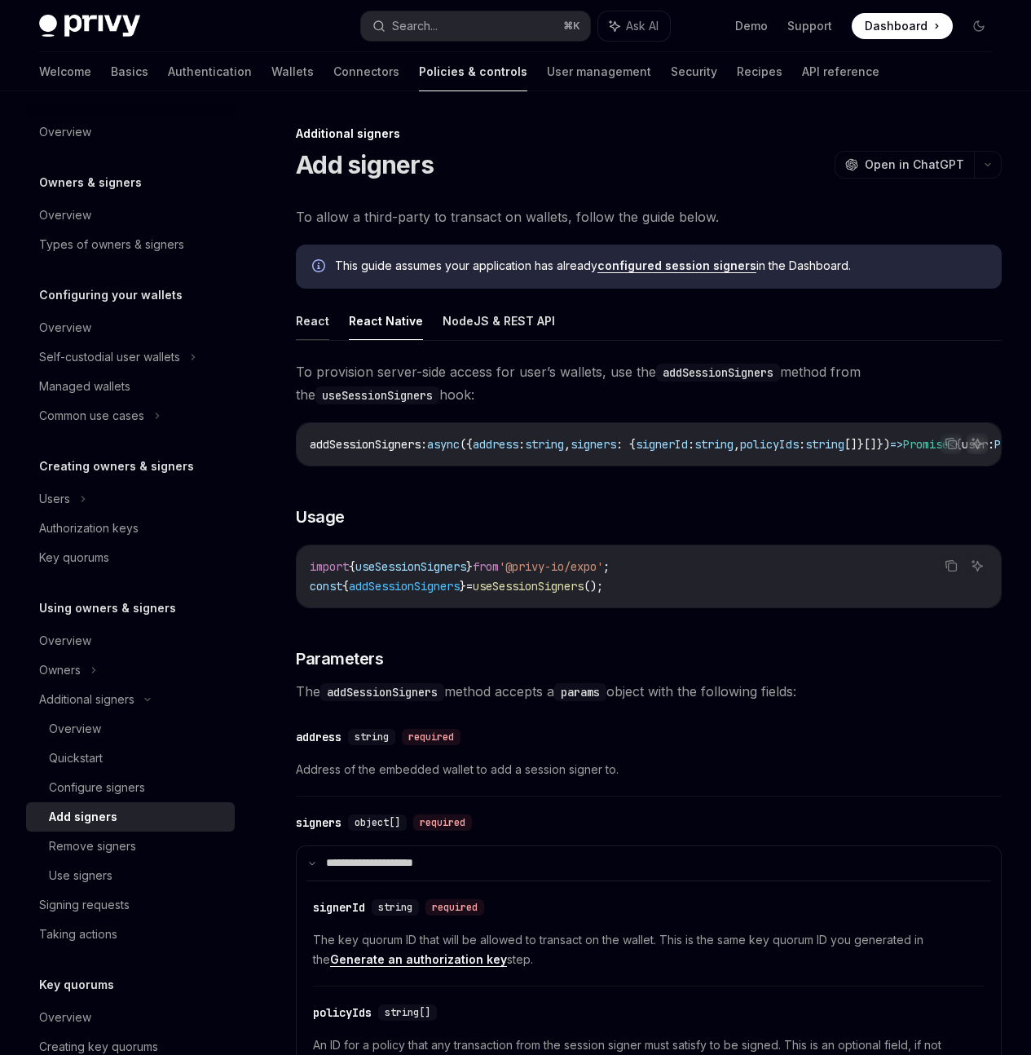
click at [305, 324] on button "React" at bounding box center [312, 321] width 33 height 38
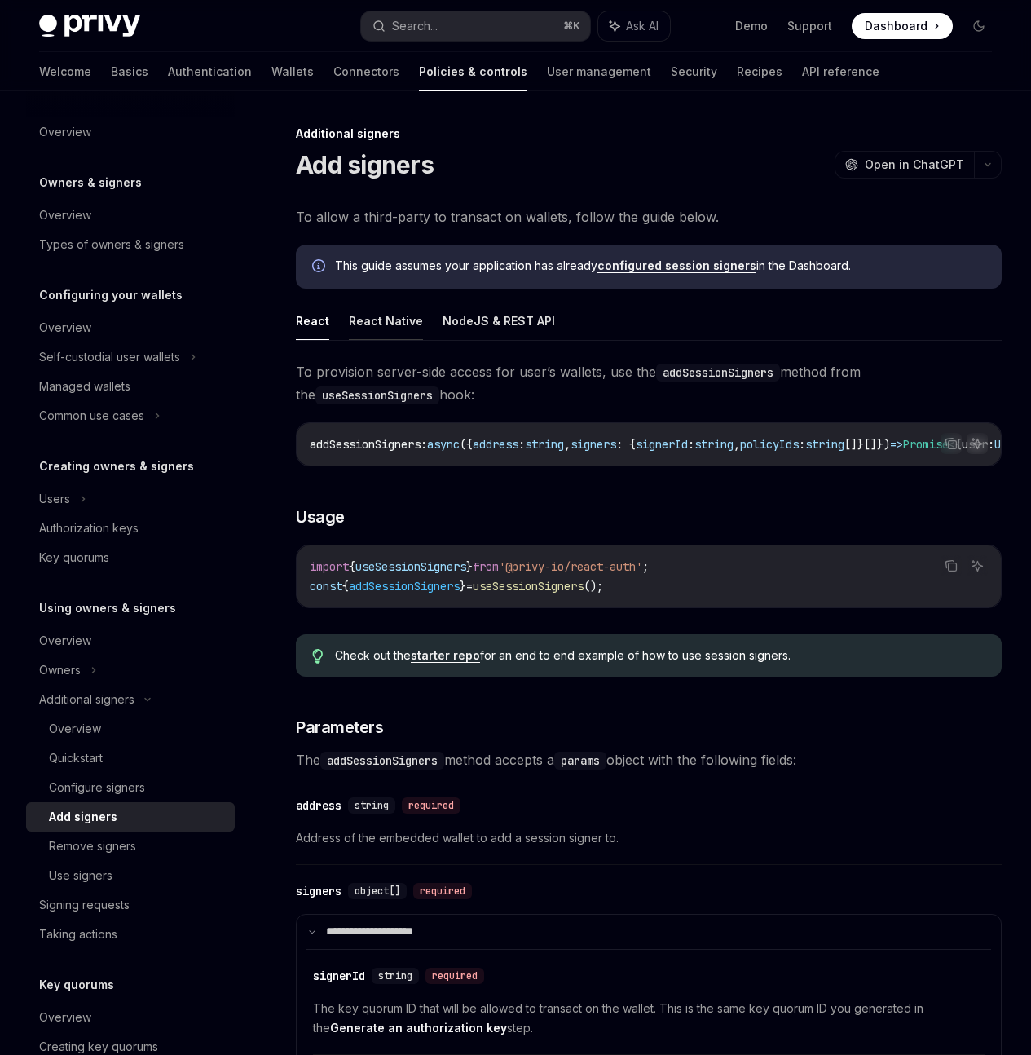
click at [362, 335] on button "React Native" at bounding box center [386, 321] width 74 height 38
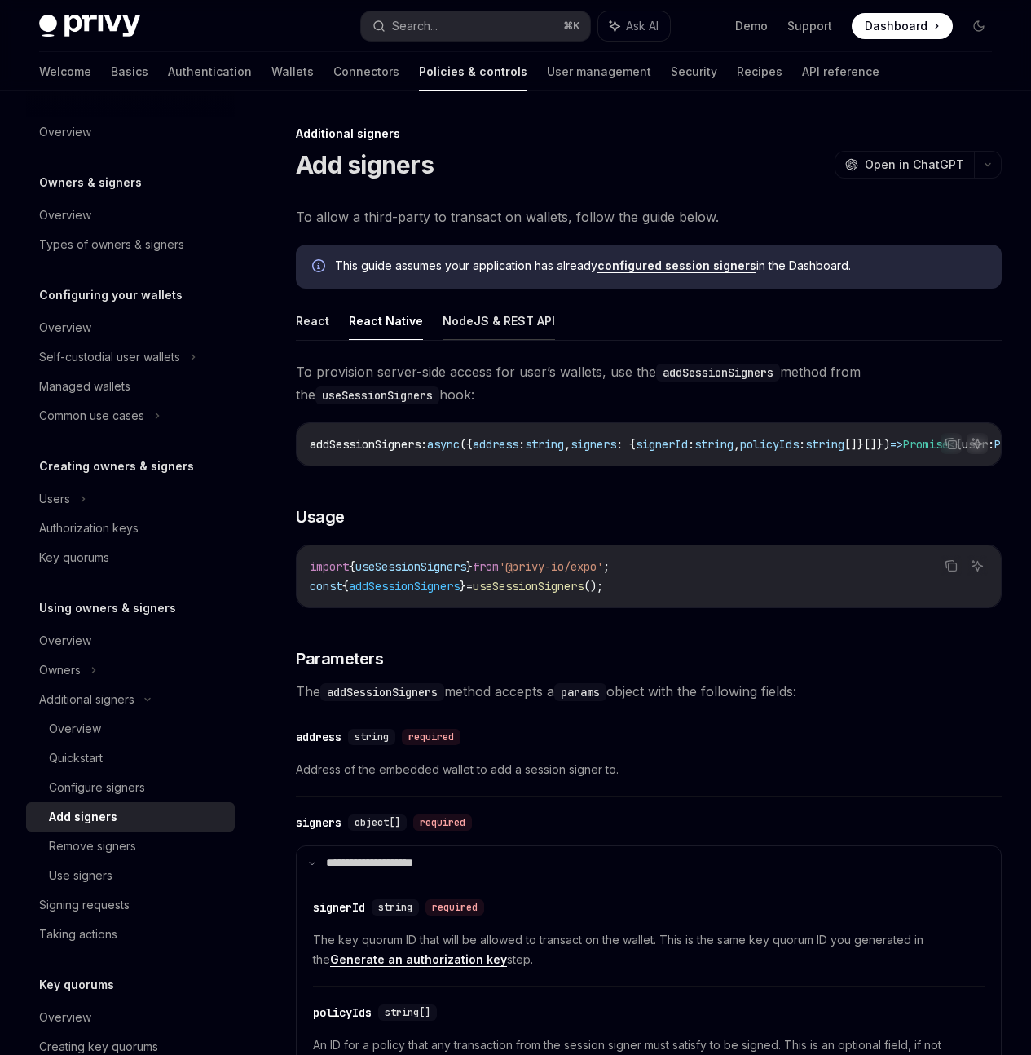
click at [523, 328] on button "NodeJS & REST API" at bounding box center [499, 321] width 112 height 38
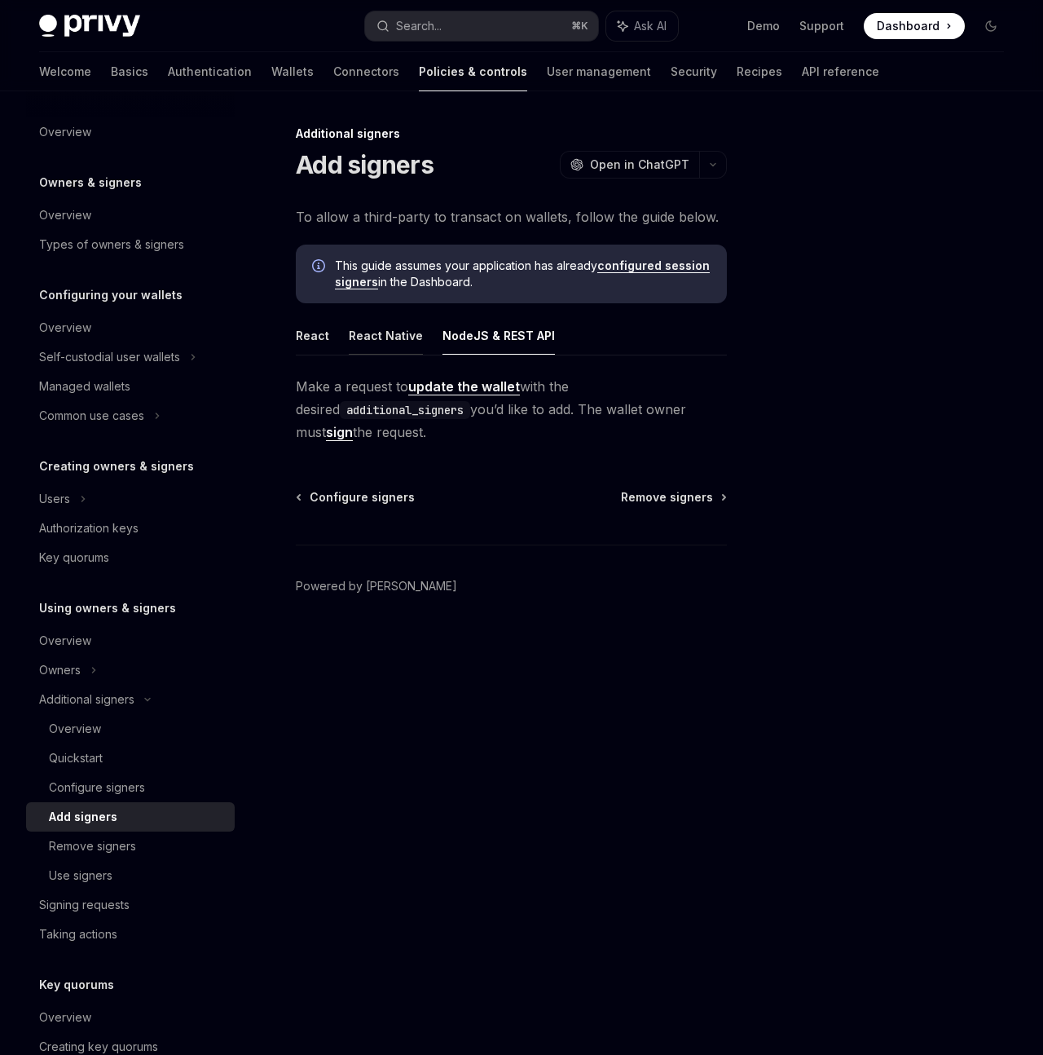
click at [394, 328] on button "React Native" at bounding box center [386, 335] width 74 height 38
type textarea "*"
